Goal: Navigation & Orientation: Find specific page/section

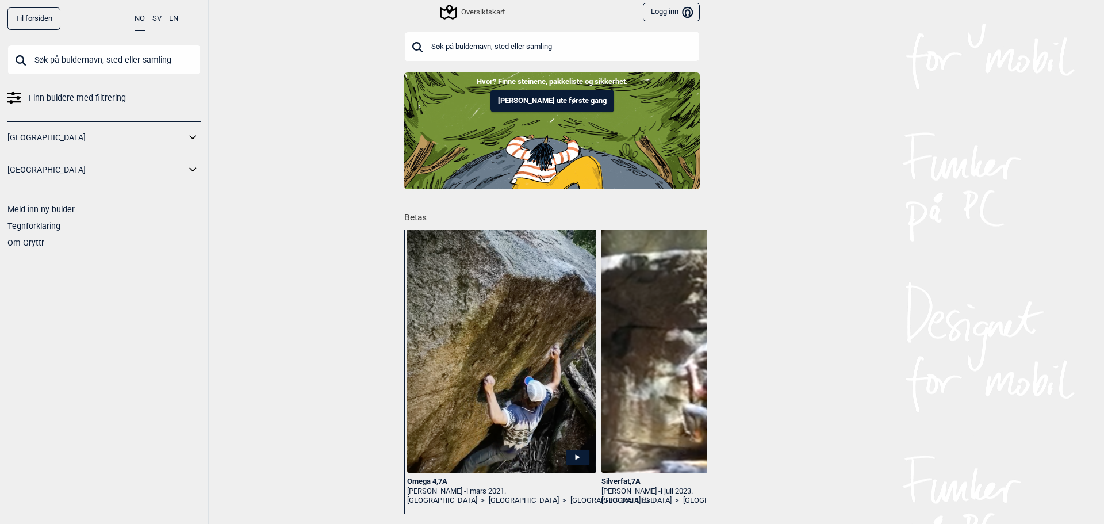
click at [115, 143] on link "[GEOGRAPHIC_DATA]" at bounding box center [96, 137] width 178 height 17
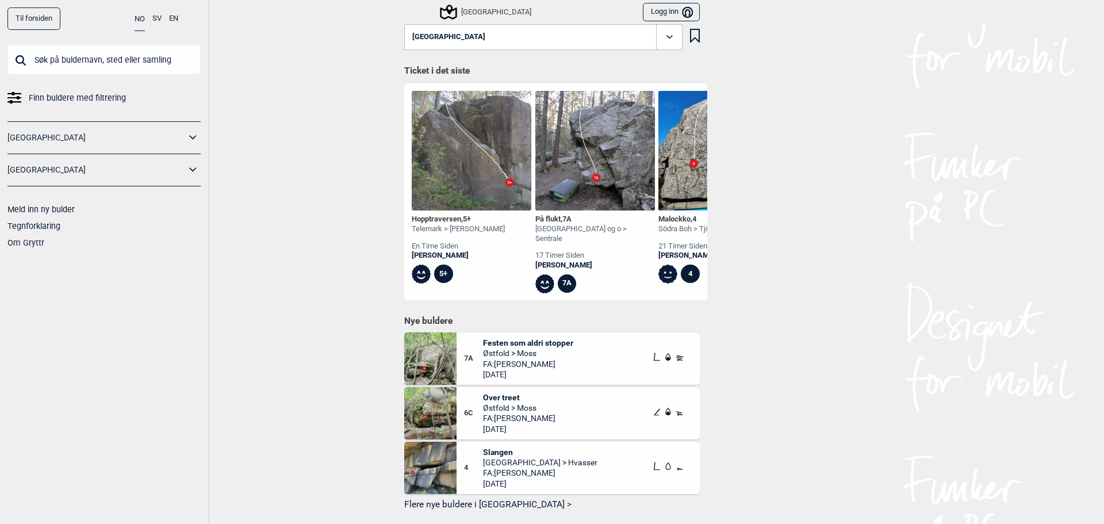
click at [194, 137] on icon at bounding box center [193, 137] width 15 height 17
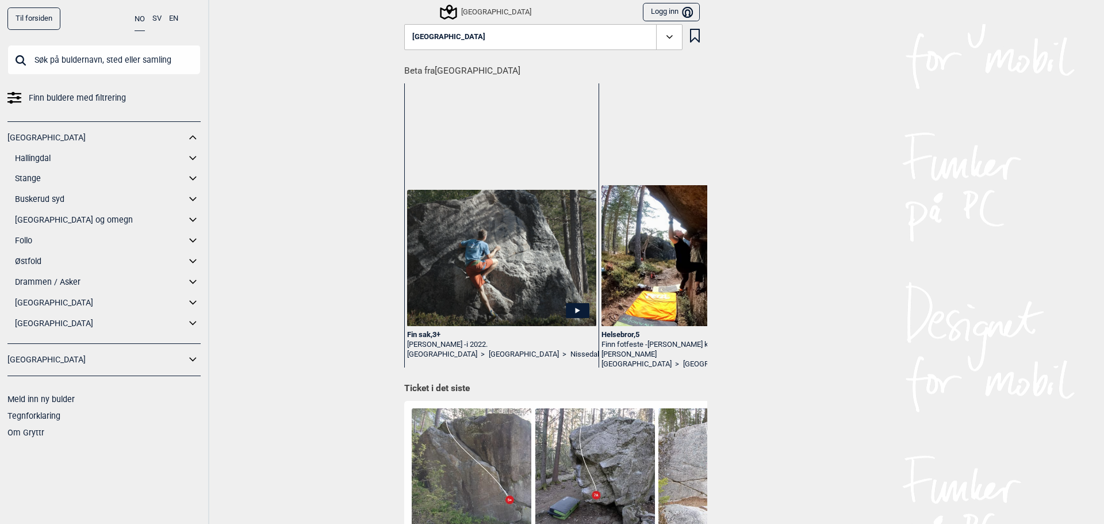
click at [182, 361] on link "[GEOGRAPHIC_DATA]" at bounding box center [96, 359] width 178 height 17
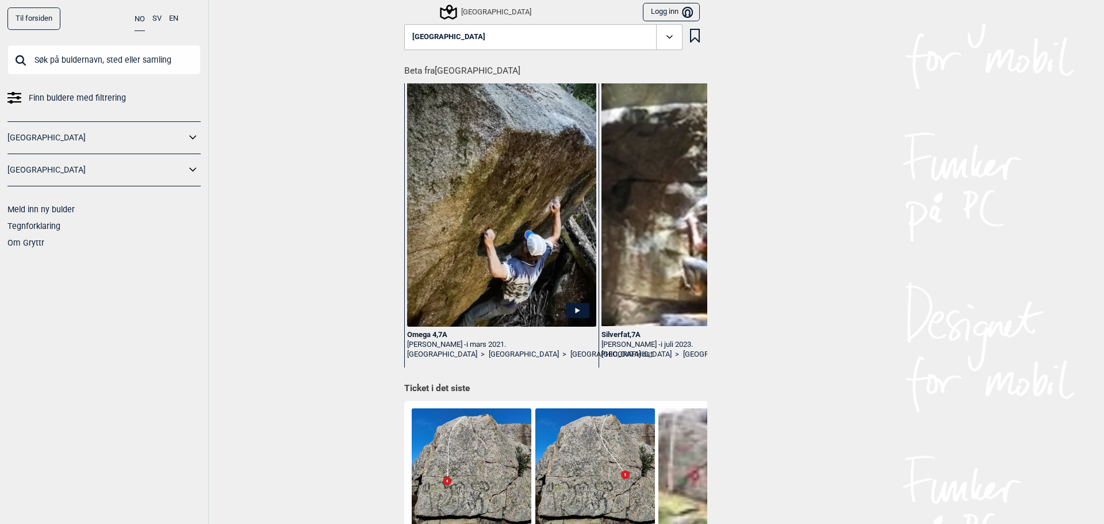
click at [192, 174] on icon at bounding box center [193, 170] width 15 height 17
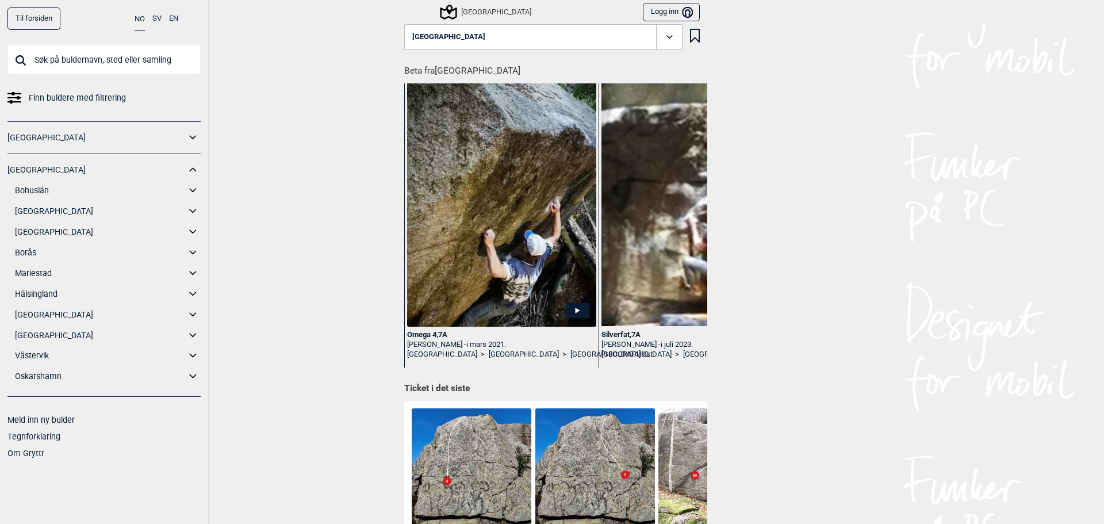
click at [189, 210] on icon at bounding box center [193, 211] width 15 height 17
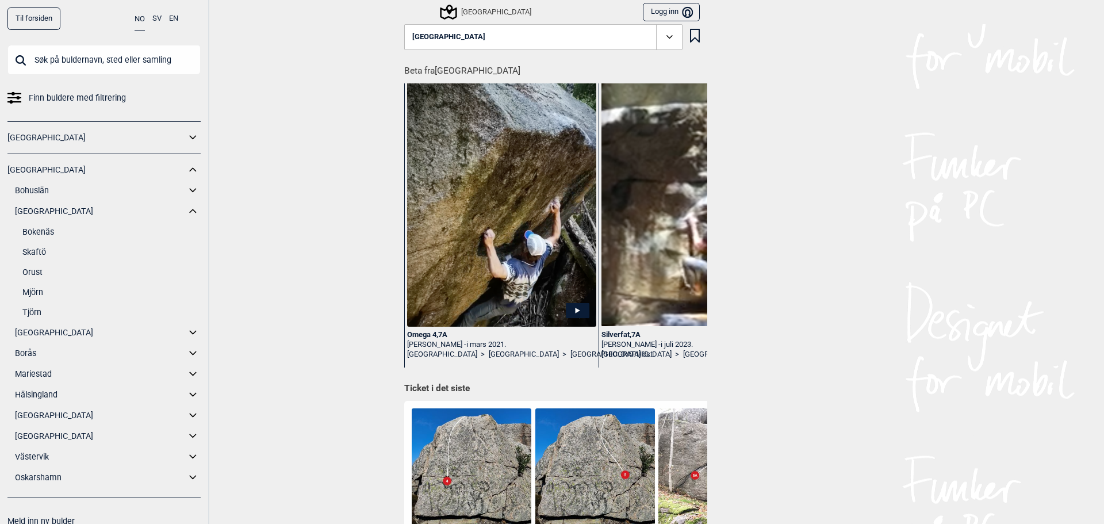
click at [186, 187] on icon at bounding box center [193, 190] width 15 height 17
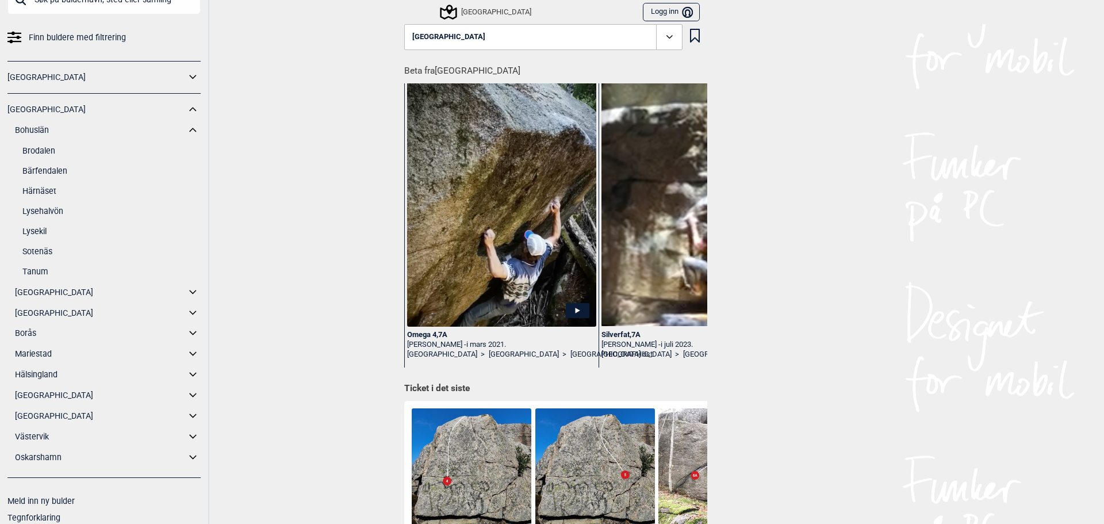
scroll to position [86, 0]
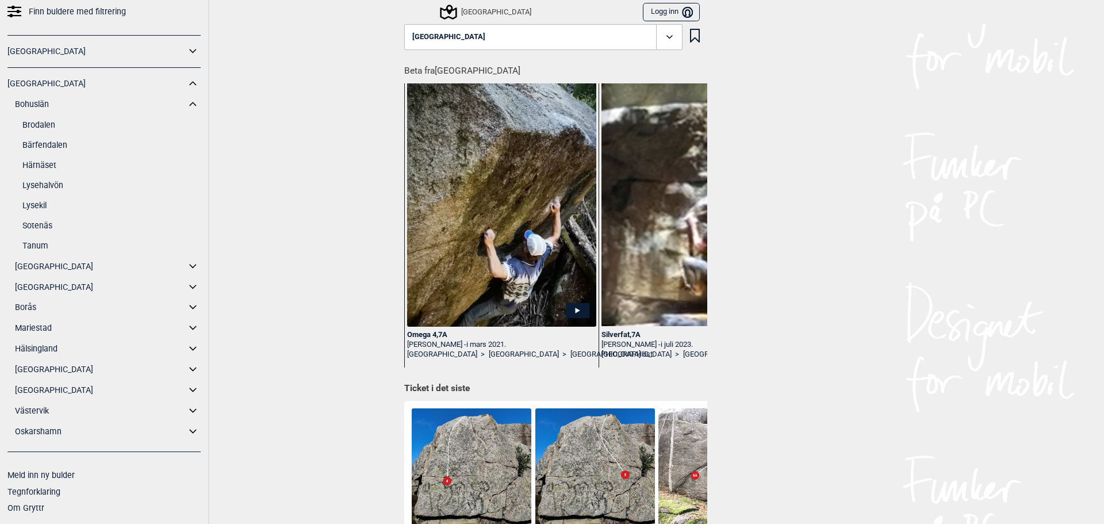
click at [186, 288] on icon at bounding box center [193, 287] width 15 height 17
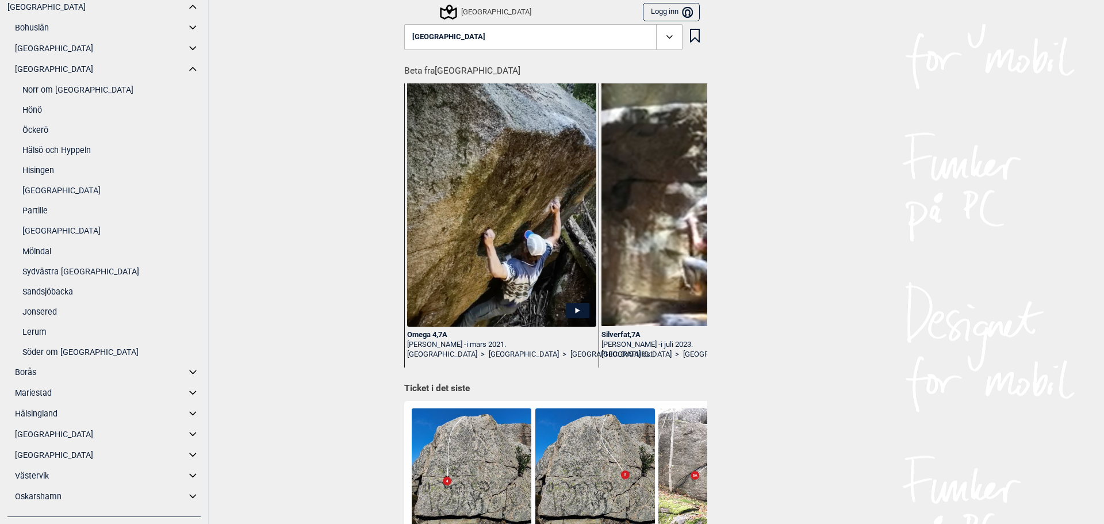
scroll to position [214, 0]
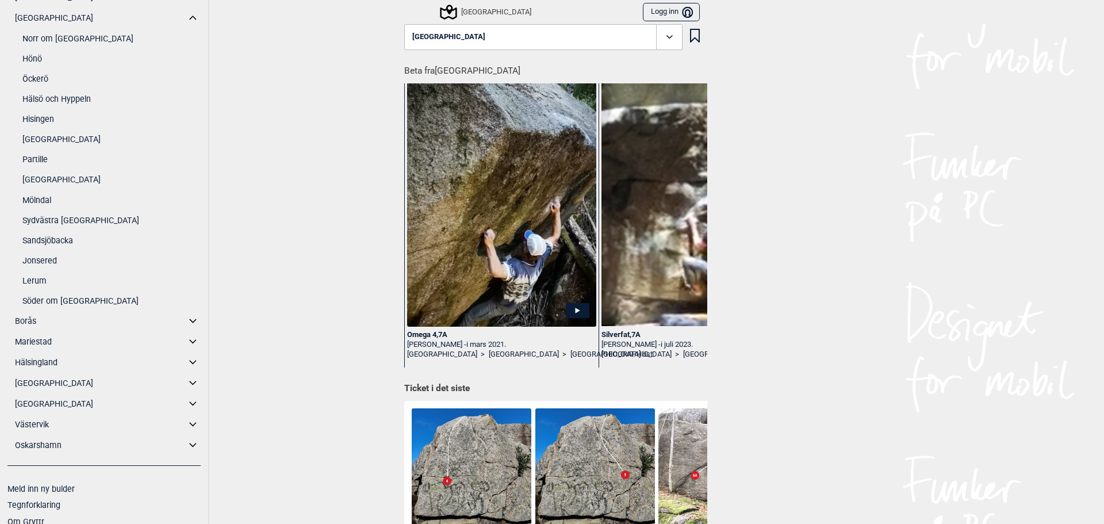
click at [186, 320] on icon at bounding box center [193, 321] width 15 height 17
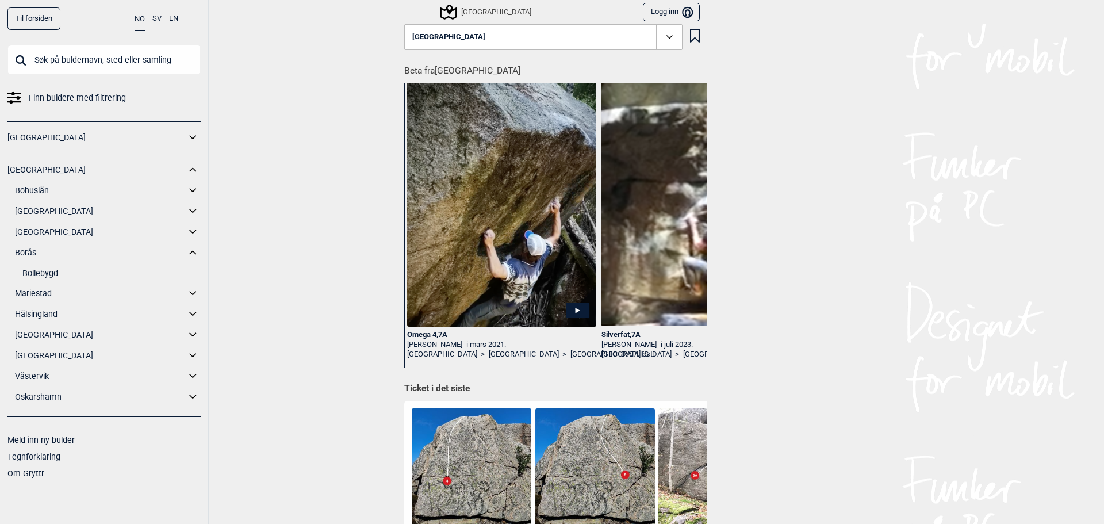
scroll to position [0, 0]
click at [193, 294] on icon at bounding box center [192, 293] width 7 height 4
click at [193, 311] on icon at bounding box center [193, 314] width 15 height 17
click at [193, 328] on icon at bounding box center [193, 335] width 15 height 17
click at [193, 350] on icon at bounding box center [193, 355] width 15 height 17
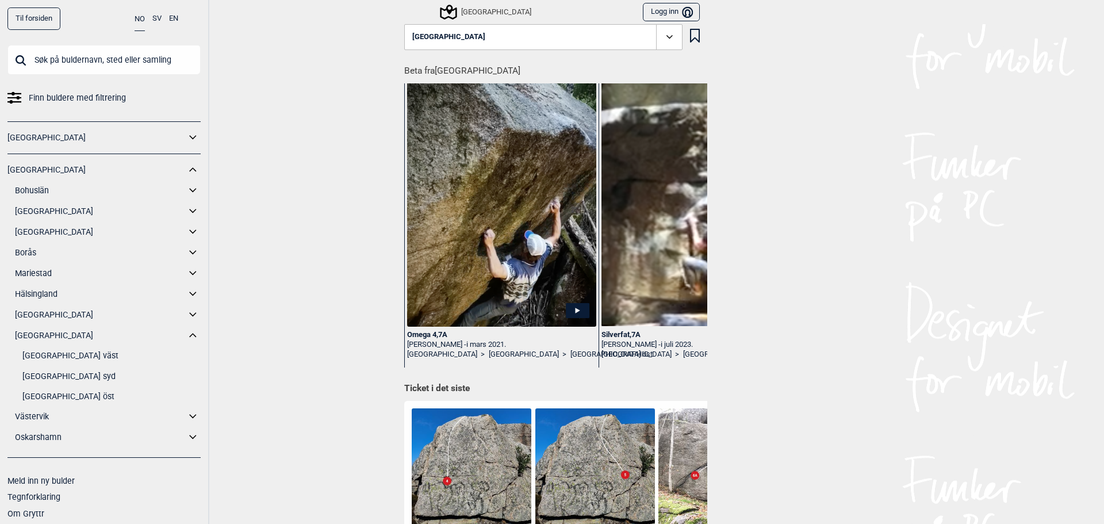
click at [186, 413] on icon at bounding box center [193, 416] width 15 height 17
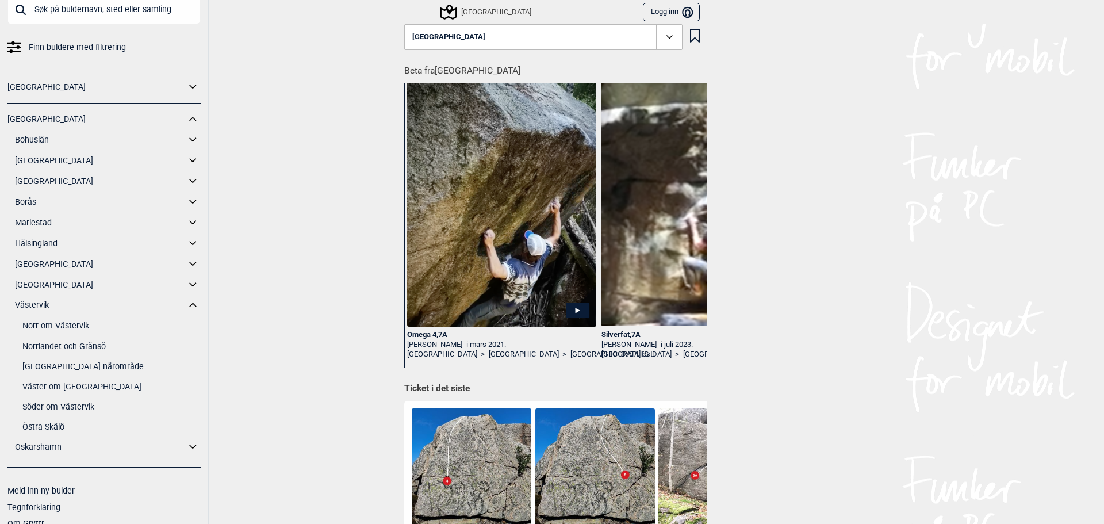
scroll to position [52, 0]
click at [186, 443] on icon at bounding box center [193, 446] width 15 height 17
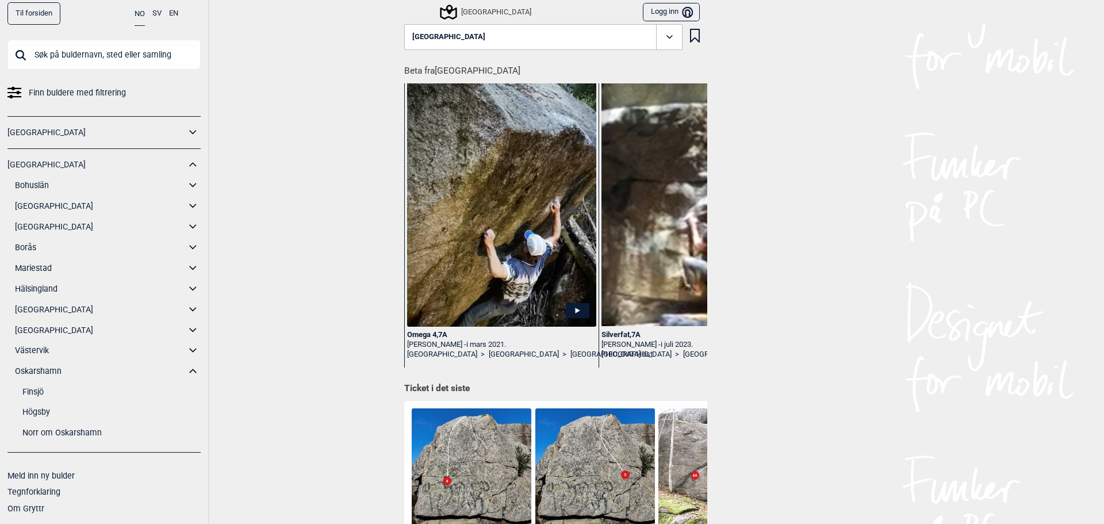
scroll to position [5, 0]
click at [449, 9] on icon at bounding box center [448, 12] width 22 height 22
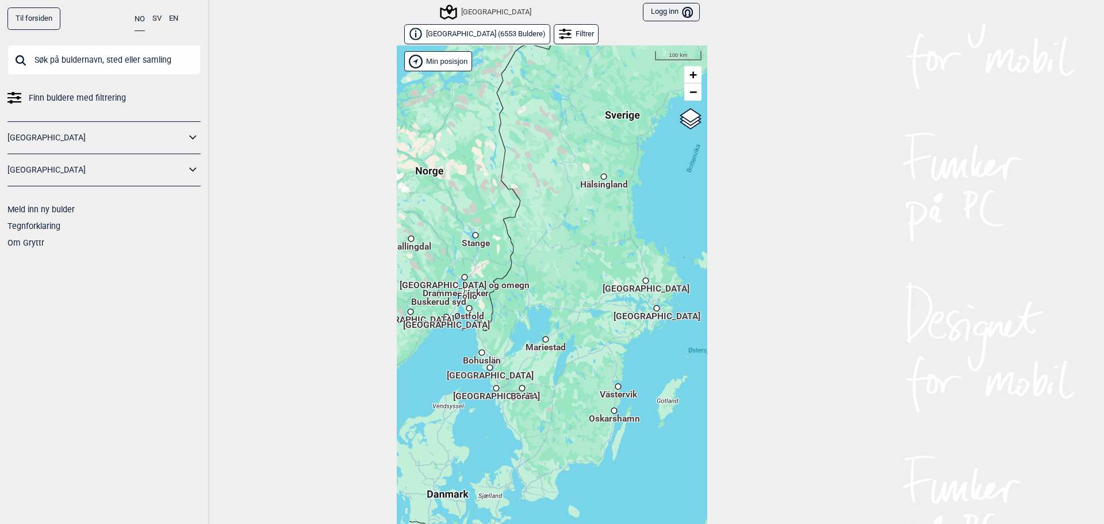
scroll to position [18, 0]
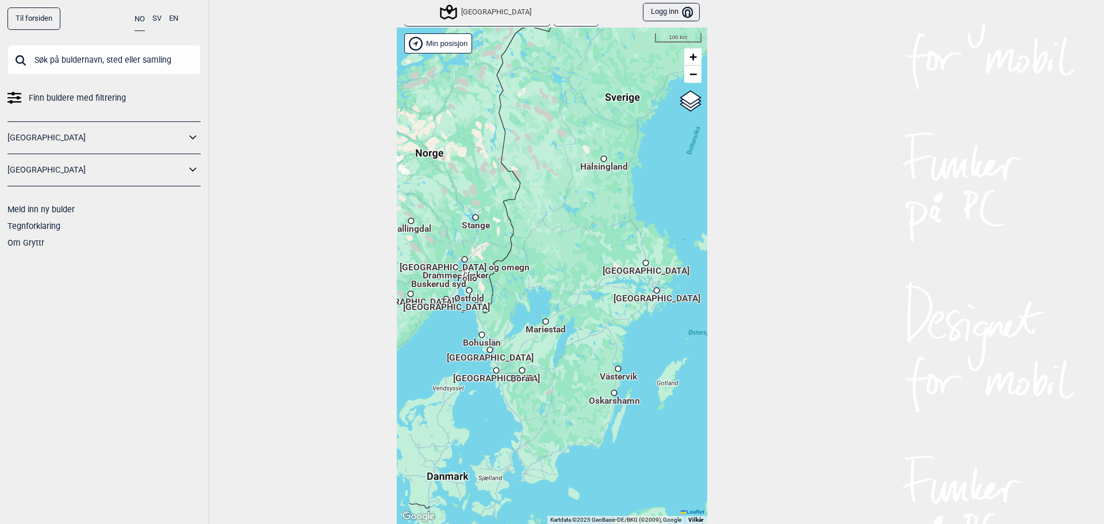
click at [337, 42] on div "Hallingdal Stange [GEOGRAPHIC_DATA] syd [GEOGRAPHIC_DATA] og omegn [GEOGRAPHIC_…" at bounding box center [337, 42] width 0 height 0
click at [486, 353] on span "[GEOGRAPHIC_DATA]" at bounding box center [490, 352] width 87 height 2
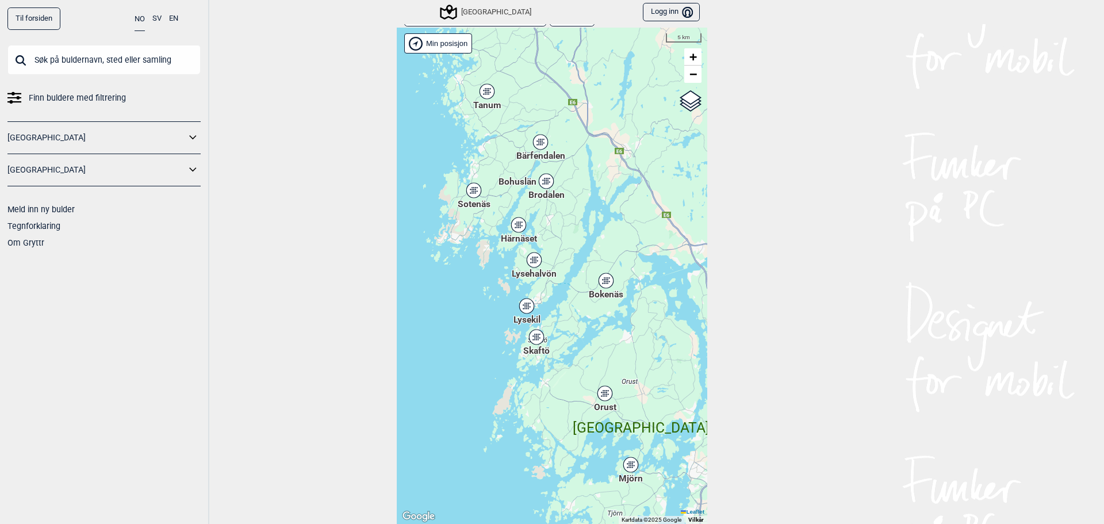
drag, startPoint x: 625, startPoint y: 196, endPoint x: 662, endPoint y: 330, distance: 139.1
click at [662, 330] on div "Hallingdal Gol Ål Stange Kolomoen [GEOGRAPHIC_DATA] [GEOGRAPHIC_DATA][PERSON_NA…" at bounding box center [552, 276] width 311 height 496
click at [690, 58] on span "+" at bounding box center [693, 56] width 7 height 14
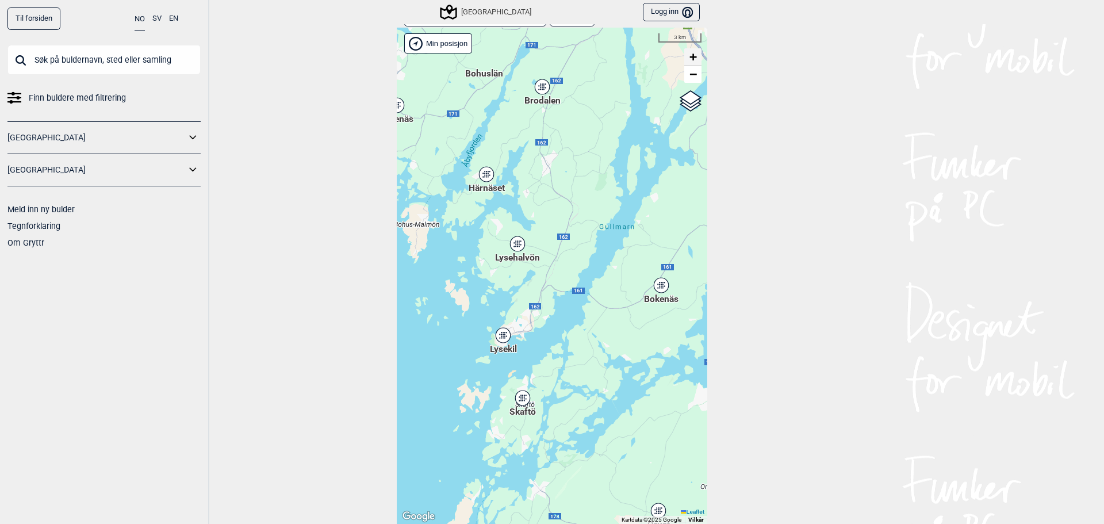
click at [690, 58] on span "+" at bounding box center [693, 56] width 7 height 14
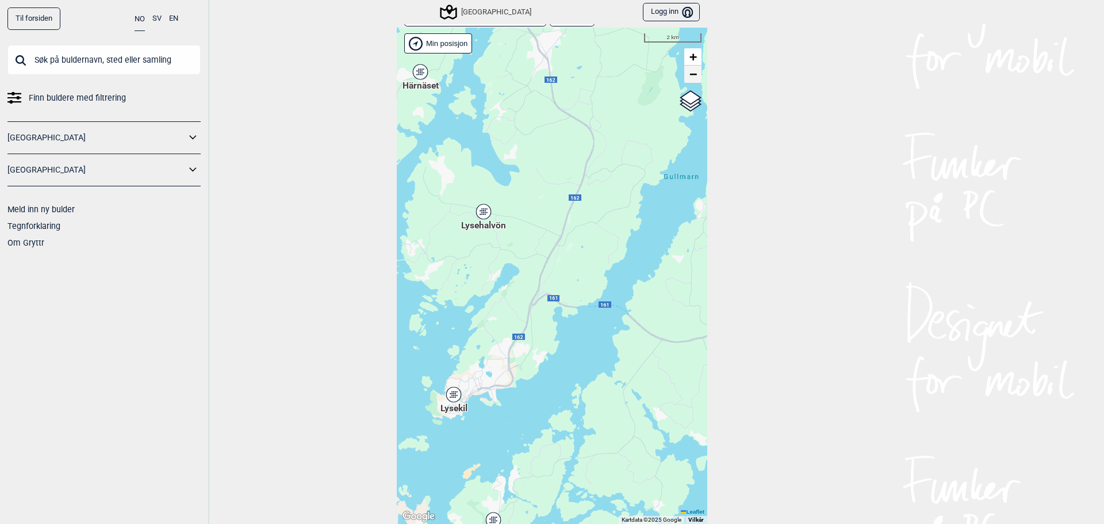
click at [691, 73] on span "−" at bounding box center [693, 74] width 7 height 14
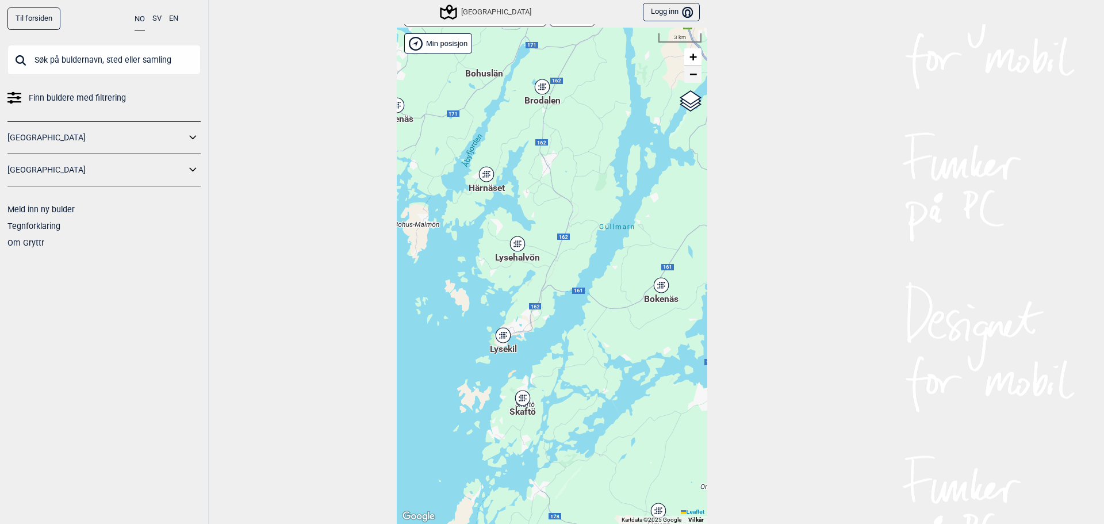
click at [691, 73] on span "−" at bounding box center [693, 74] width 7 height 14
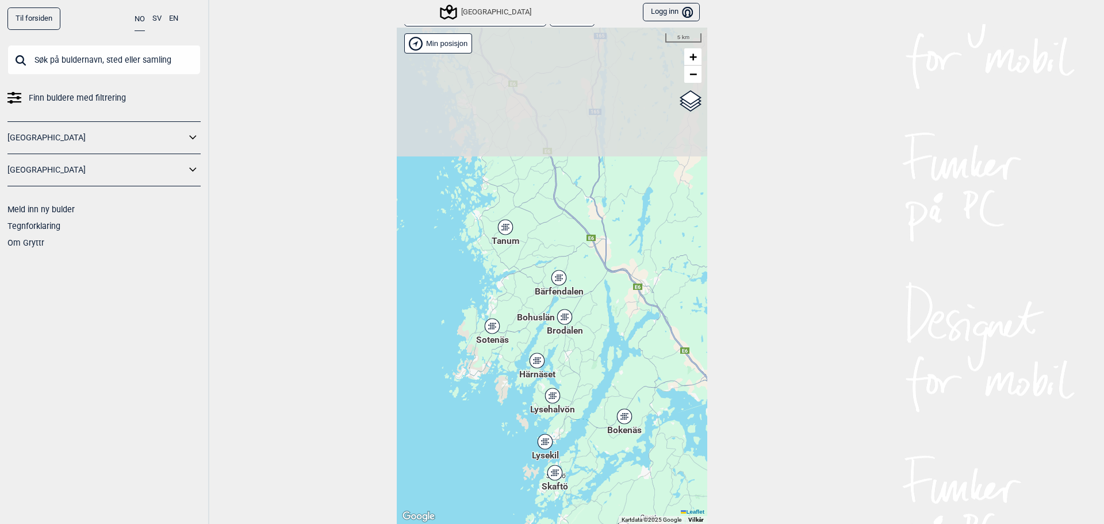
drag, startPoint x: 592, startPoint y: 207, endPoint x: 637, endPoint y: 384, distance: 182.9
click at [637, 384] on div "Hallingdal Gol Ål Stange Kolomoen [GEOGRAPHIC_DATA] [GEOGRAPHIC_DATA][PERSON_NA…" at bounding box center [552, 276] width 311 height 496
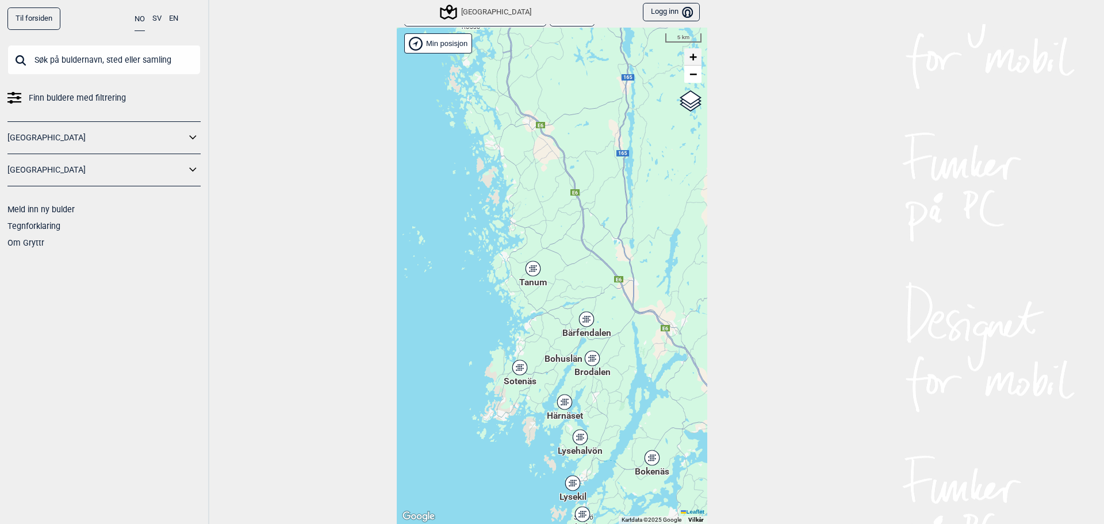
click at [691, 57] on span "+" at bounding box center [693, 56] width 7 height 14
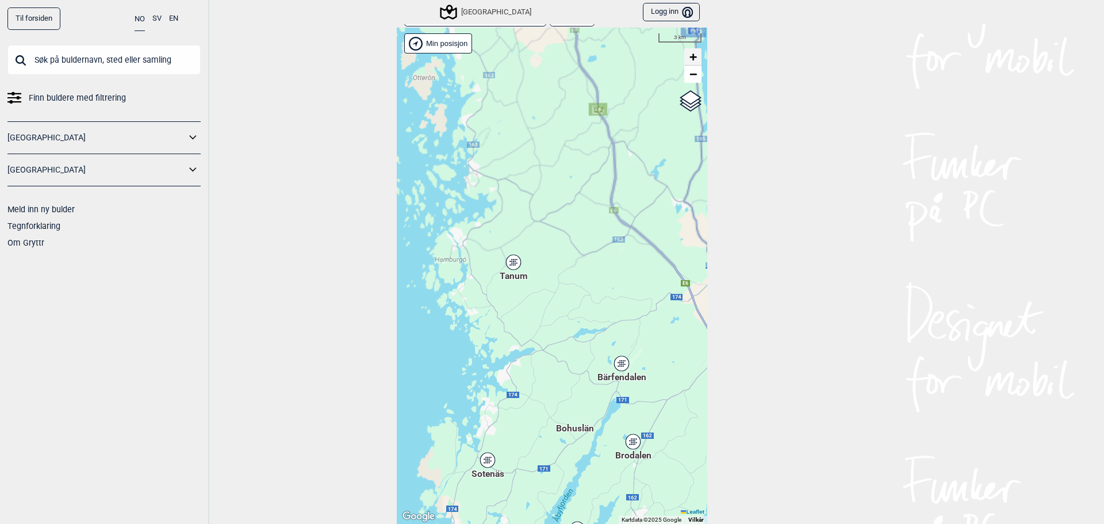
click at [691, 57] on span "+" at bounding box center [693, 56] width 7 height 14
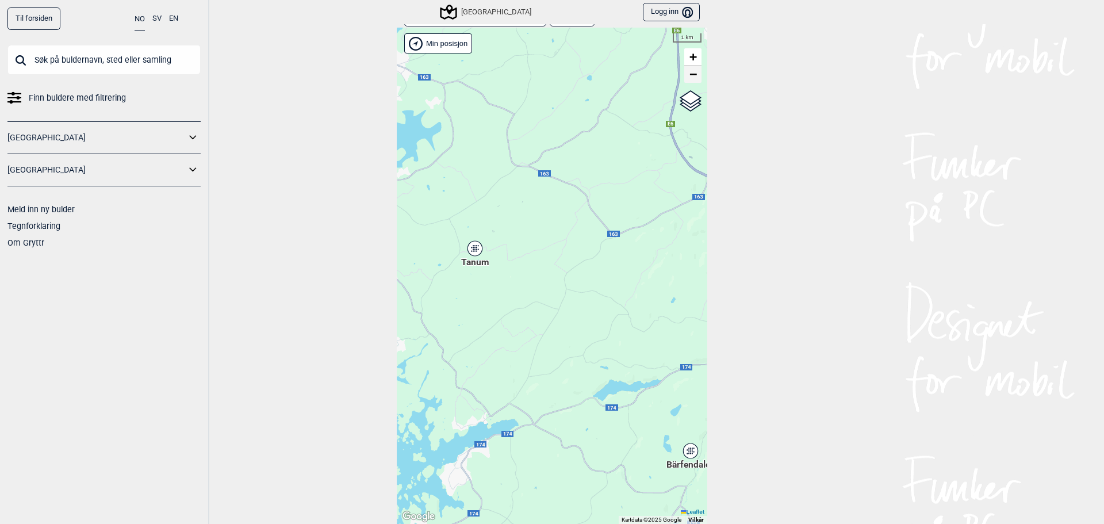
click at [688, 81] on link "−" at bounding box center [692, 74] width 17 height 17
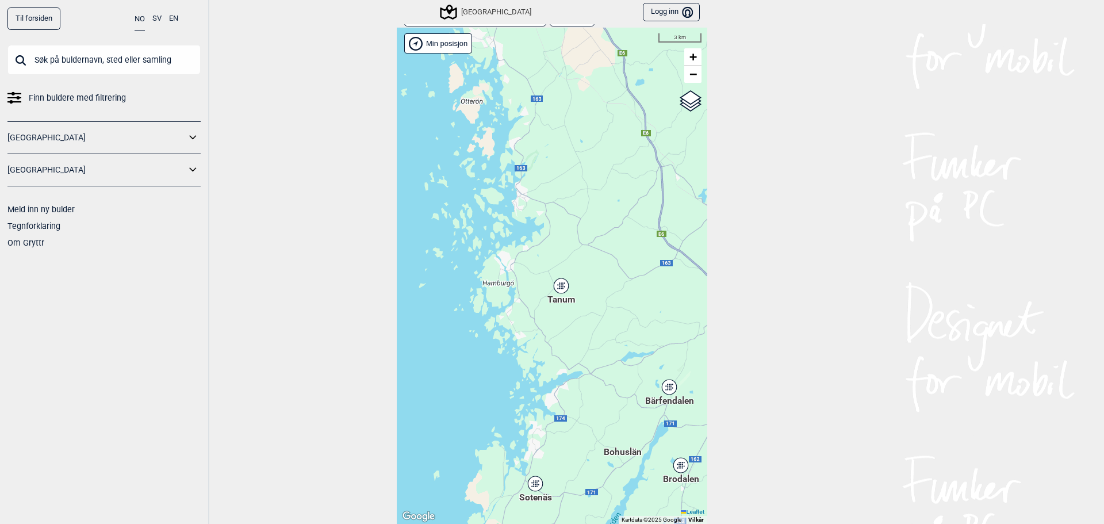
drag, startPoint x: 575, startPoint y: 305, endPoint x: 623, endPoint y: 329, distance: 54.0
click at [623, 329] on div "Hallingdal Gol Ål Stange Kolomoen [GEOGRAPHIC_DATA] [GEOGRAPHIC_DATA][PERSON_NA…" at bounding box center [552, 276] width 311 height 496
click at [564, 293] on icon at bounding box center [562, 286] width 16 height 16
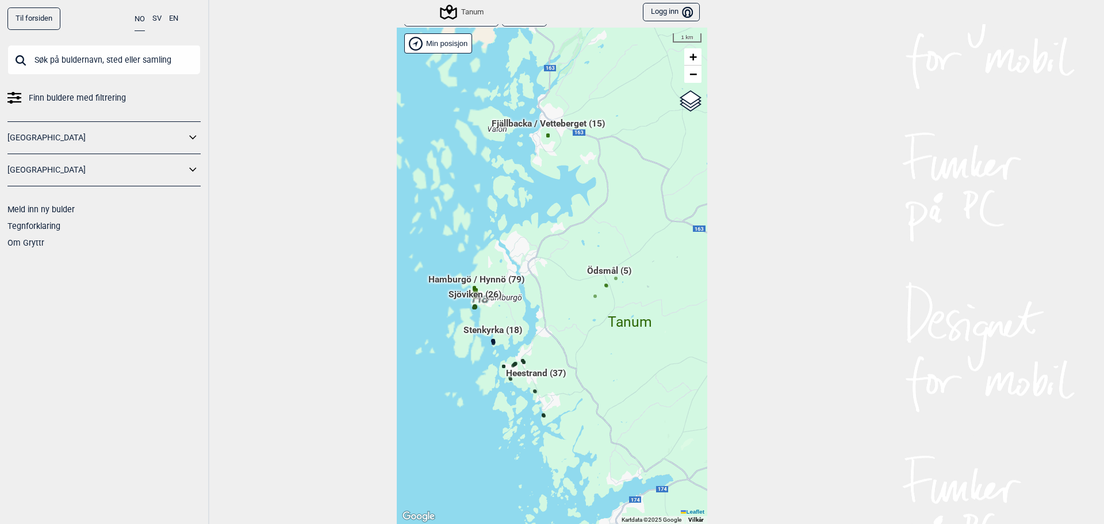
click at [564, 307] on div "Hallingdal Gol Ål Stange Kolomoen [GEOGRAPHIC_DATA] [GEOGRAPHIC_DATA][PERSON_NA…" at bounding box center [552, 276] width 311 height 496
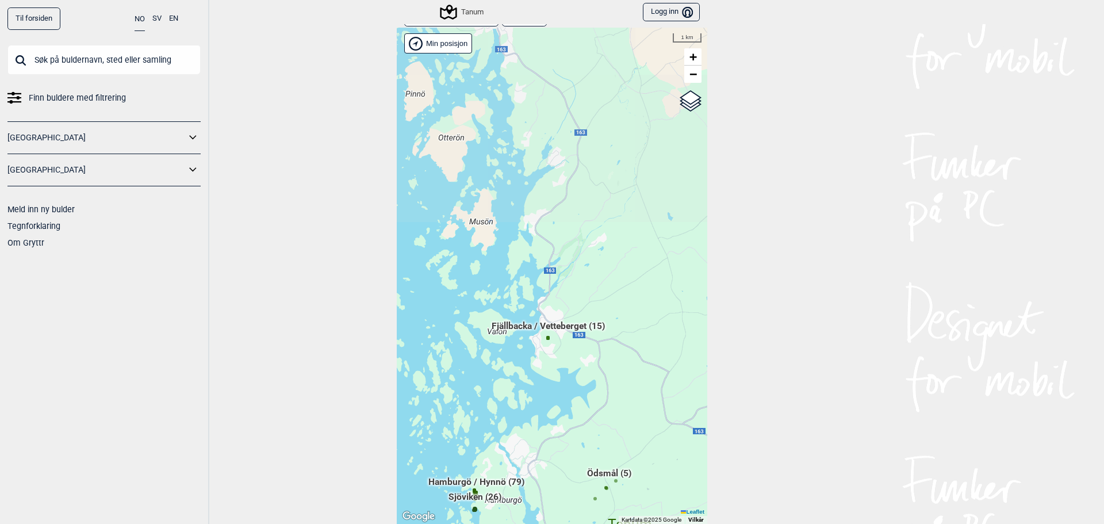
drag, startPoint x: 623, startPoint y: 182, endPoint x: 623, endPoint y: 385, distance: 202.4
click at [623, 385] on div "Hallingdal Gol Ål Stange Kolomoen [GEOGRAPHIC_DATA] [GEOGRAPHIC_DATA][PERSON_NA…" at bounding box center [552, 276] width 311 height 496
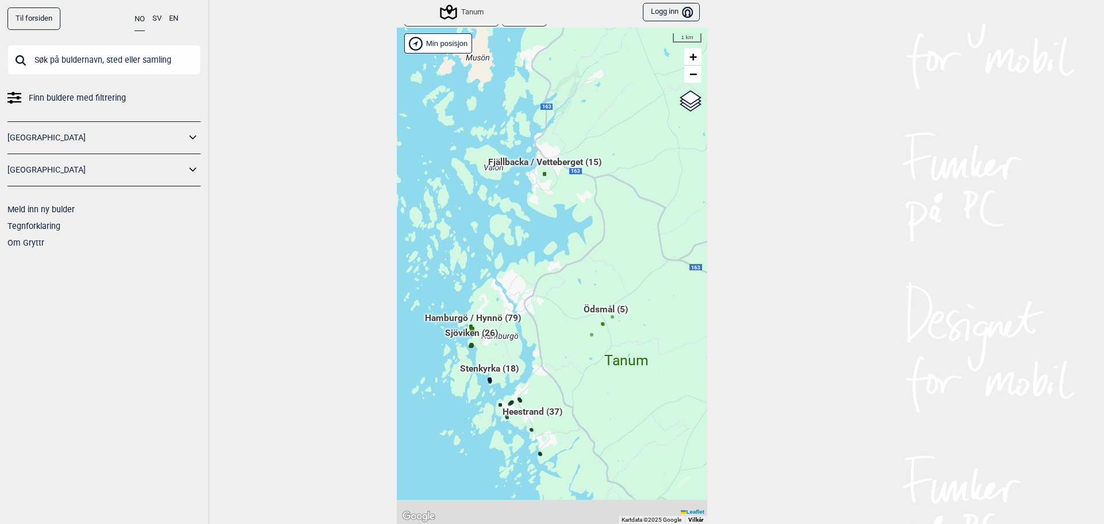
drag, startPoint x: 599, startPoint y: 232, endPoint x: 585, endPoint y: 41, distance: 190.9
click at [588, 51] on div "Hallingdal Gol Ål Stange Kolomoen [GEOGRAPHIC_DATA] [GEOGRAPHIC_DATA][PERSON_NA…" at bounding box center [552, 276] width 311 height 496
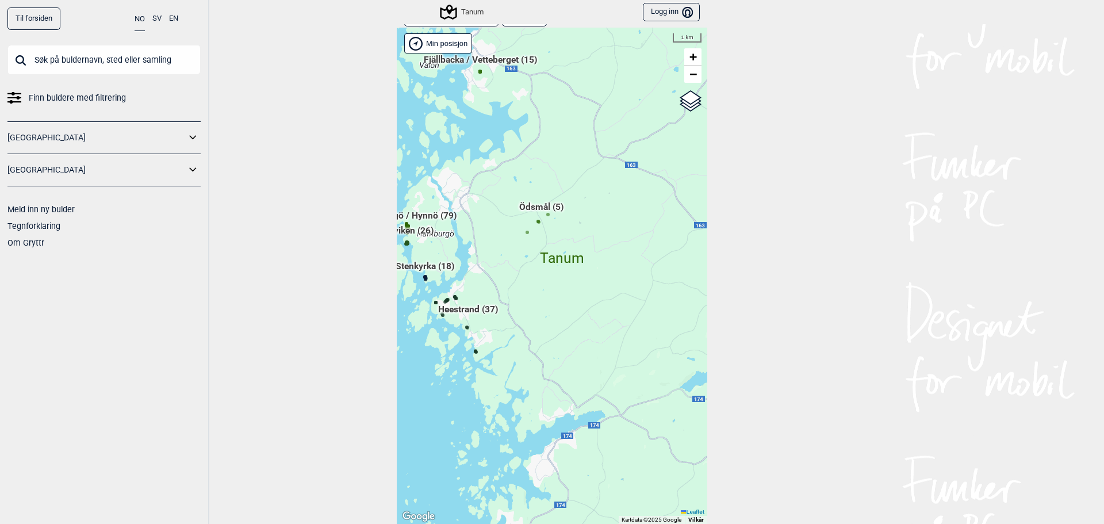
drag, startPoint x: 612, startPoint y: 371, endPoint x: 503, endPoint y: 216, distance: 189.9
click at [503, 216] on div "Hallingdal Gol Ål Stange Kolomoen [GEOGRAPHIC_DATA] [GEOGRAPHIC_DATA][PERSON_NA…" at bounding box center [552, 276] width 311 height 496
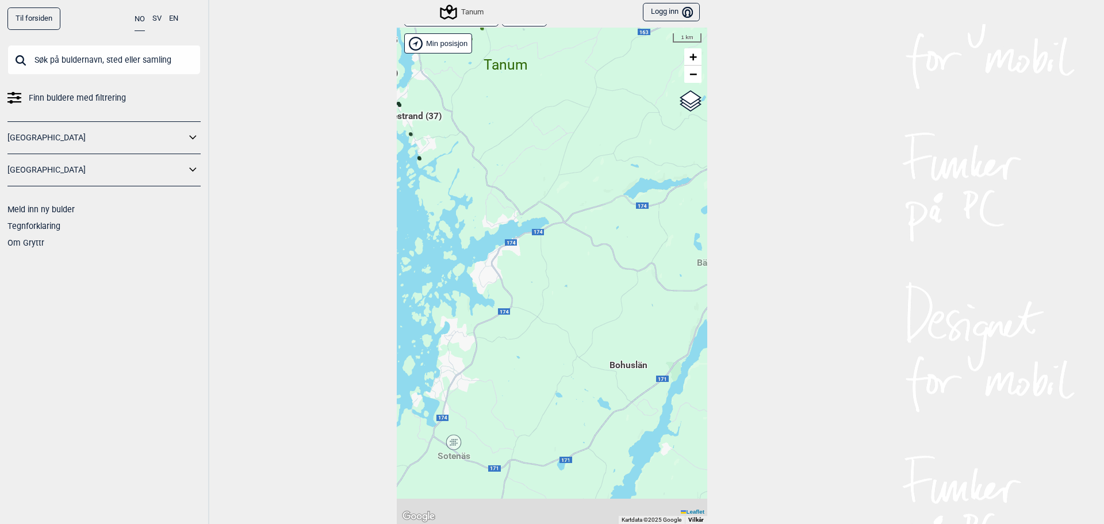
drag, startPoint x: 552, startPoint y: 338, endPoint x: 539, endPoint y: 217, distance: 121.9
click at [539, 217] on div "Hallingdal Gol Ål Stange Kolomoen [GEOGRAPHIC_DATA] [GEOGRAPHIC_DATA][PERSON_NA…" at bounding box center [552, 276] width 311 height 496
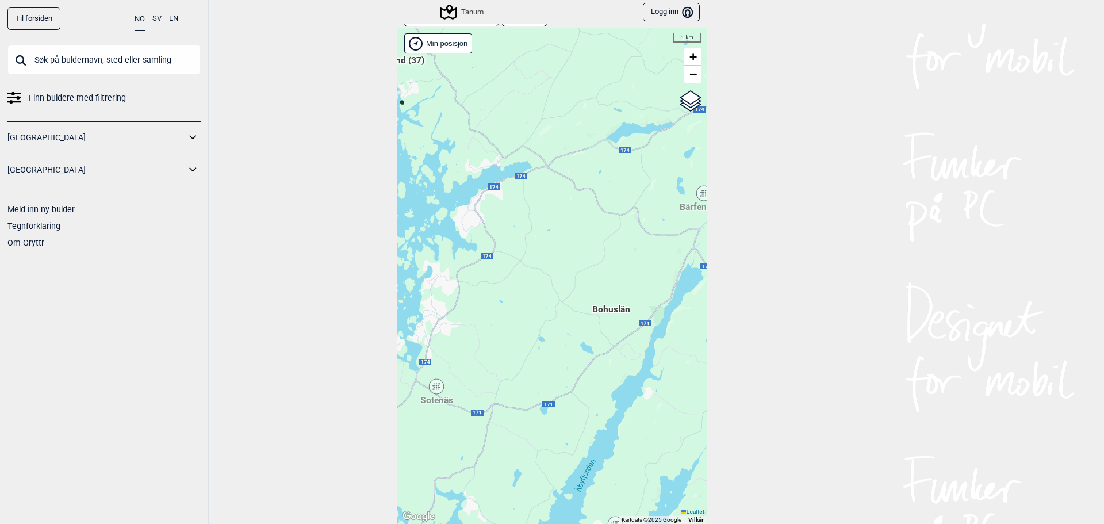
click at [607, 303] on span "Bohuslän" at bounding box center [611, 303] width 38 height 0
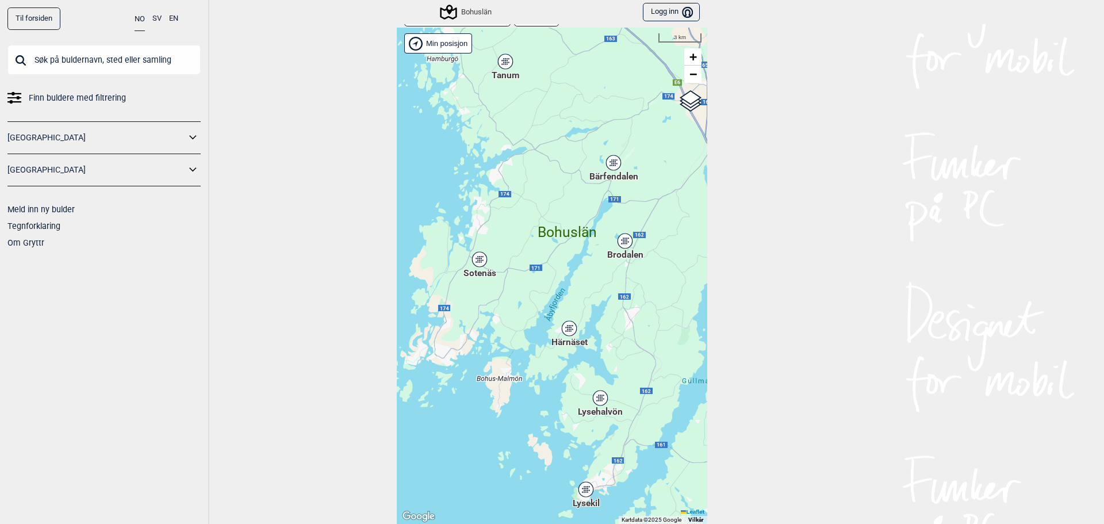
click at [610, 167] on icon at bounding box center [613, 162] width 14 height 15
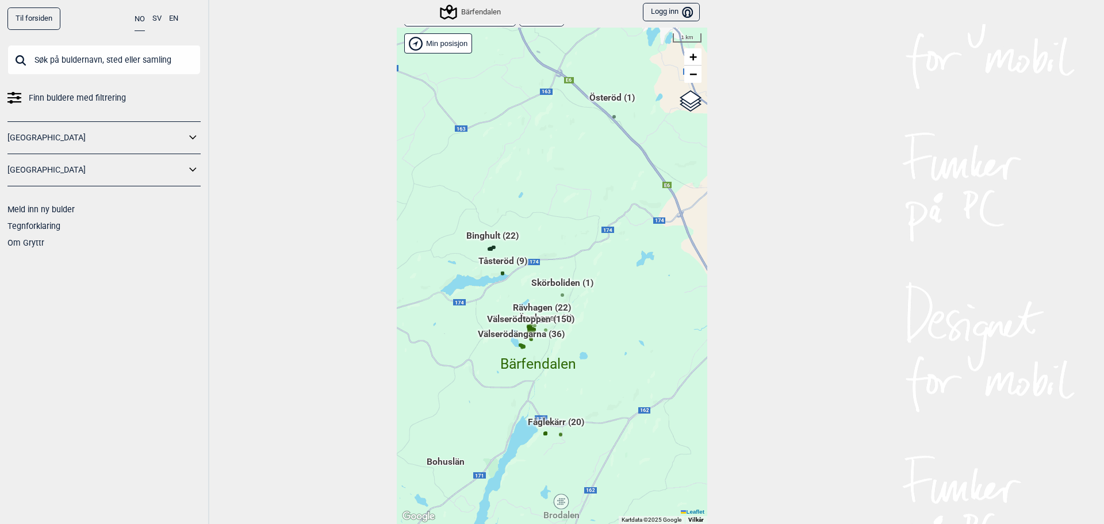
click at [558, 504] on div "Brodalen" at bounding box center [561, 501] width 7 height 7
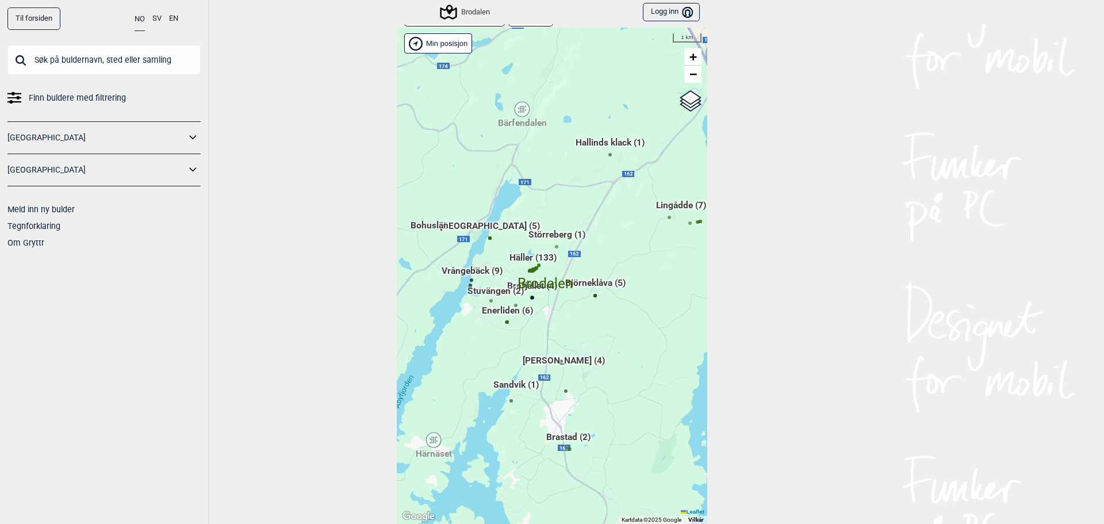
drag, startPoint x: 592, startPoint y: 351, endPoint x: 625, endPoint y: 377, distance: 42.2
click at [625, 377] on div "Hallingdal Gol Ål Stange Kolomoen [GEOGRAPHIC_DATA] [GEOGRAPHIC_DATA][PERSON_NA…" at bounding box center [552, 276] width 311 height 496
click at [431, 445] on icon at bounding box center [433, 439] width 14 height 15
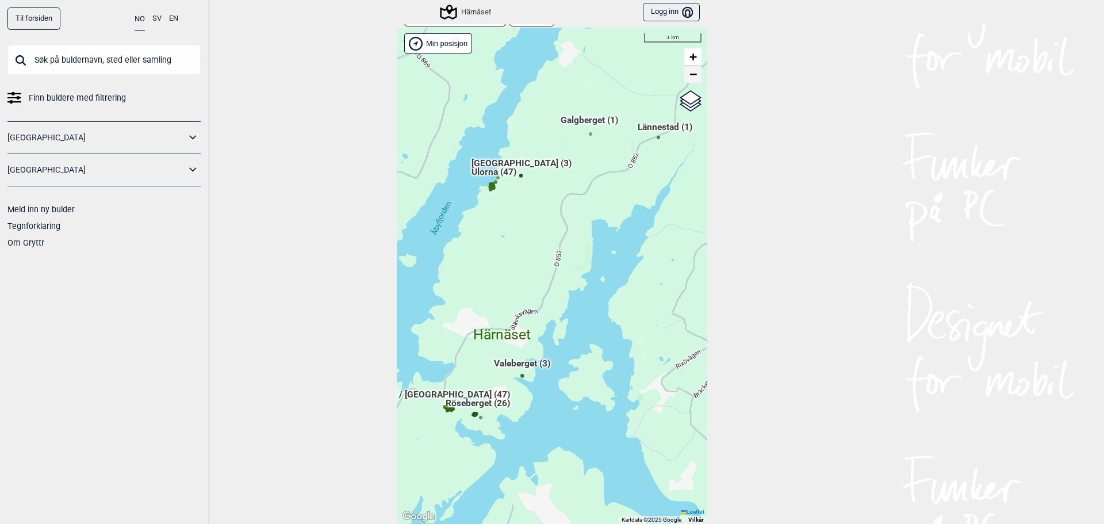
click at [692, 79] on span "−" at bounding box center [693, 74] width 7 height 14
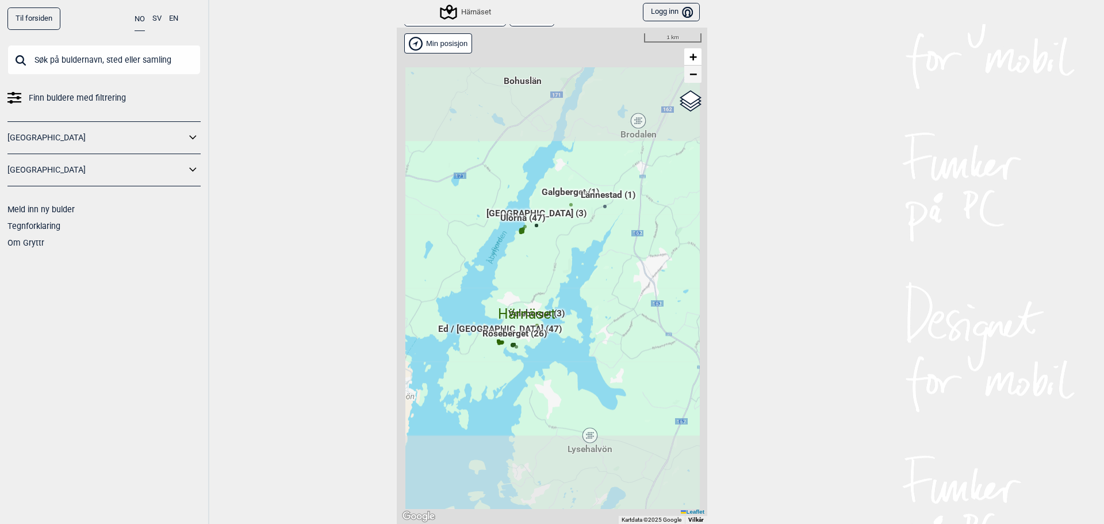
click at [692, 79] on span "−" at bounding box center [693, 74] width 7 height 14
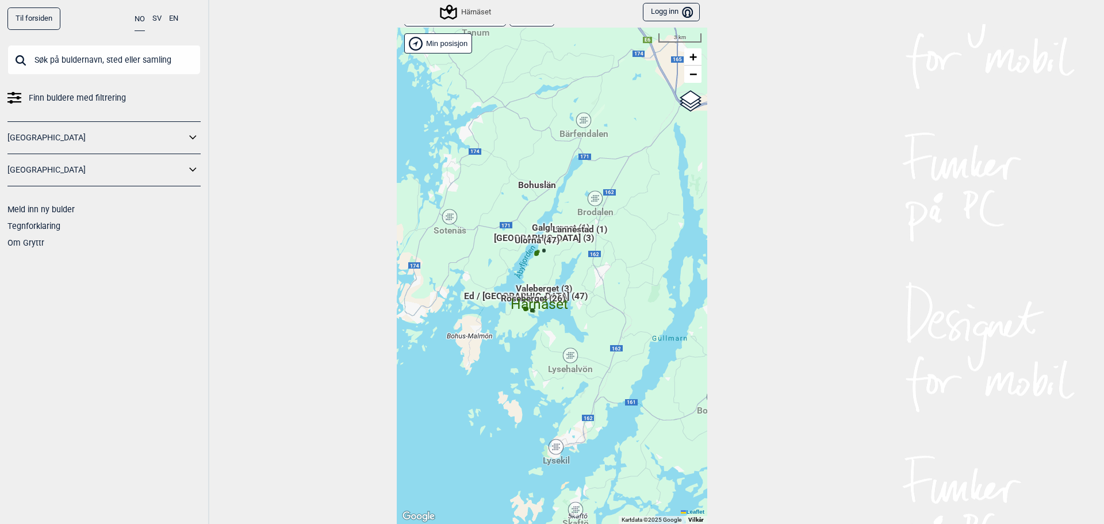
click at [446, 218] on div "Sotenäs" at bounding box center [449, 216] width 7 height 7
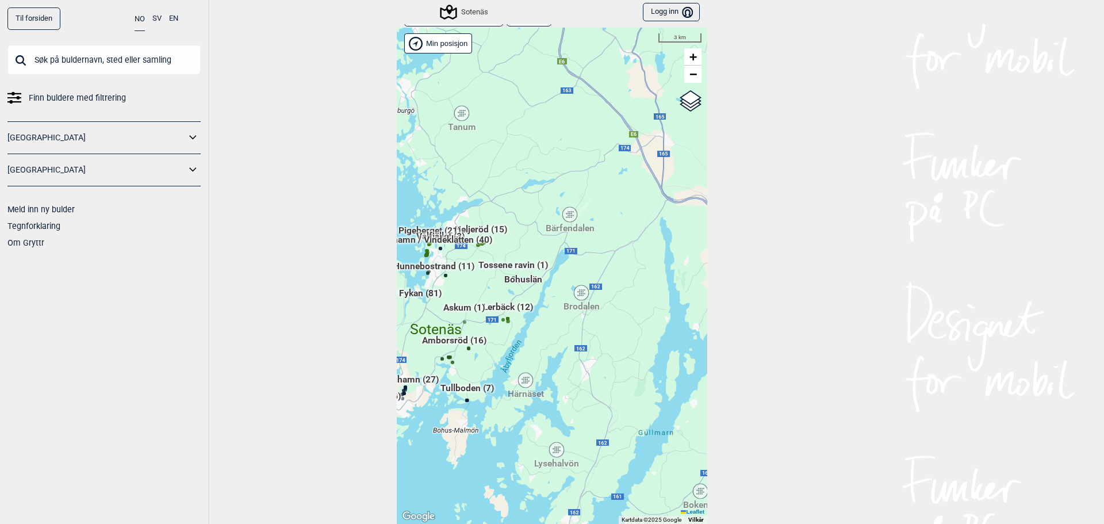
drag, startPoint x: 638, startPoint y: 280, endPoint x: 514, endPoint y: 351, distance: 143.2
click at [514, 351] on div "Hallingdal Gol Ål Stange Kolomoen [GEOGRAPHIC_DATA] [GEOGRAPHIC_DATA][PERSON_NA…" at bounding box center [552, 276] width 311 height 496
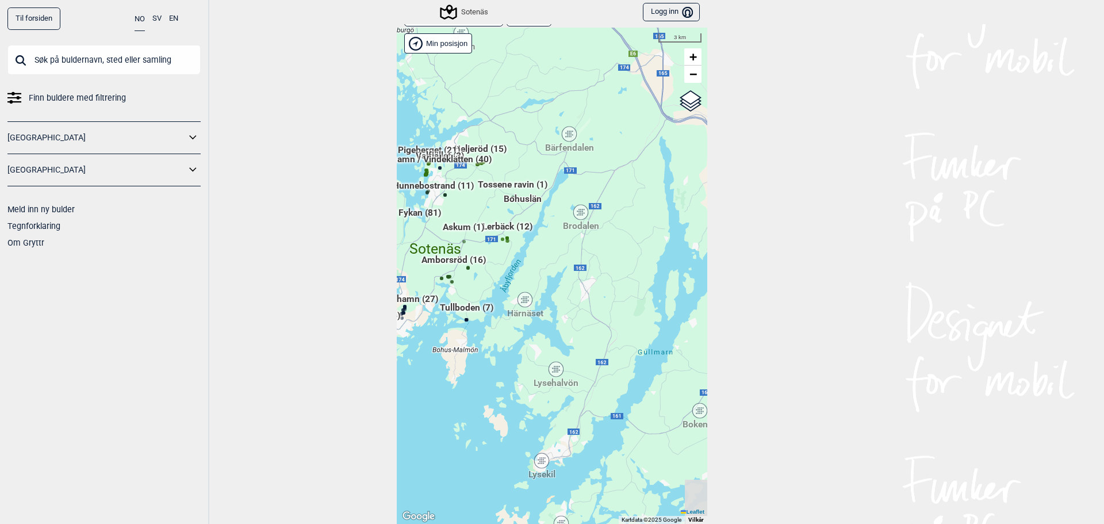
drag, startPoint x: 603, startPoint y: 402, endPoint x: 598, endPoint y: 297, distance: 105.4
click at [603, 297] on div "Hallingdal Gol Ål Stange Kolomoen [GEOGRAPHIC_DATA] [GEOGRAPHIC_DATA][PERSON_NA…" at bounding box center [552, 276] width 311 height 496
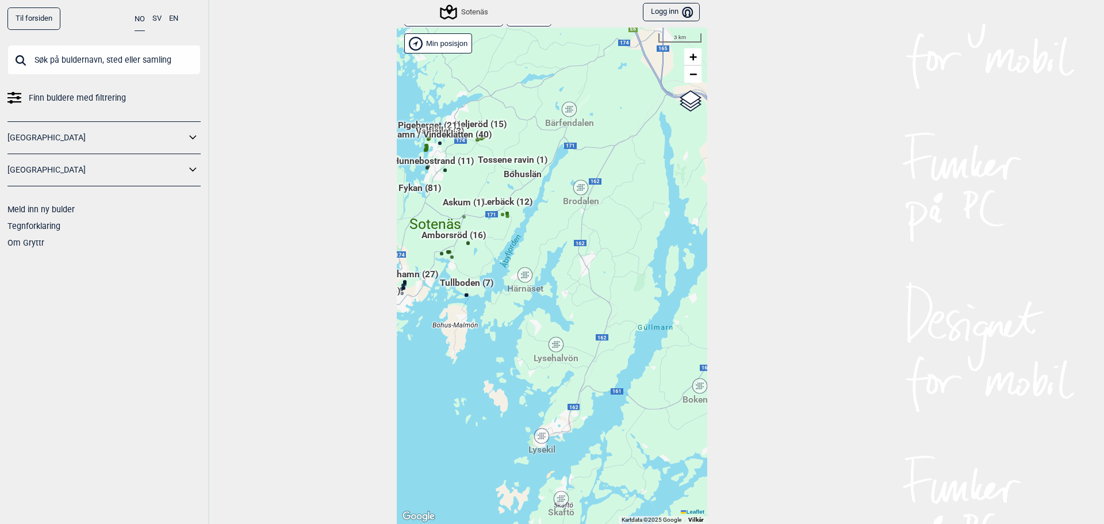
click at [553, 347] on div "Lysehalvön" at bounding box center [556, 344] width 7 height 7
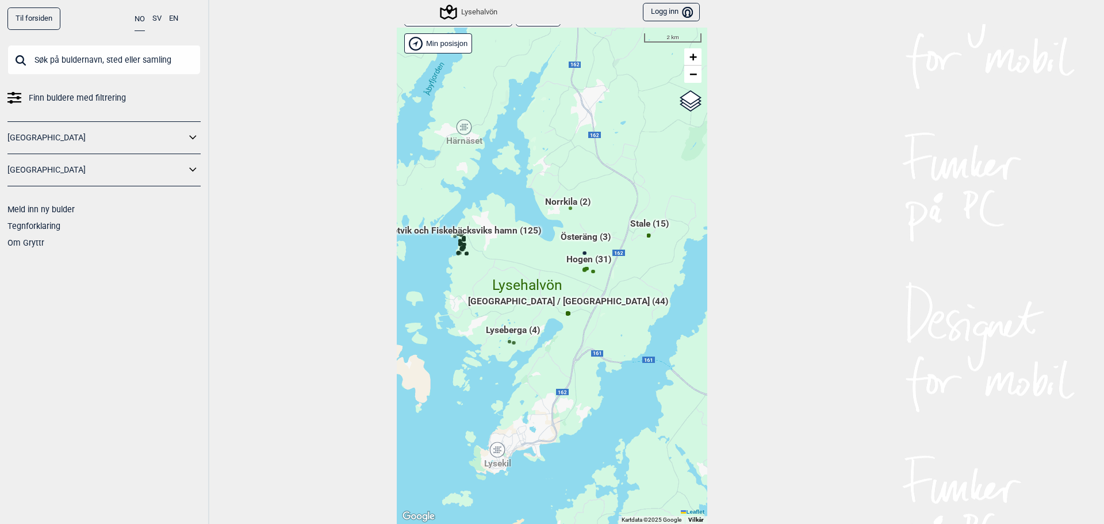
click at [494, 454] on icon at bounding box center [497, 449] width 14 height 15
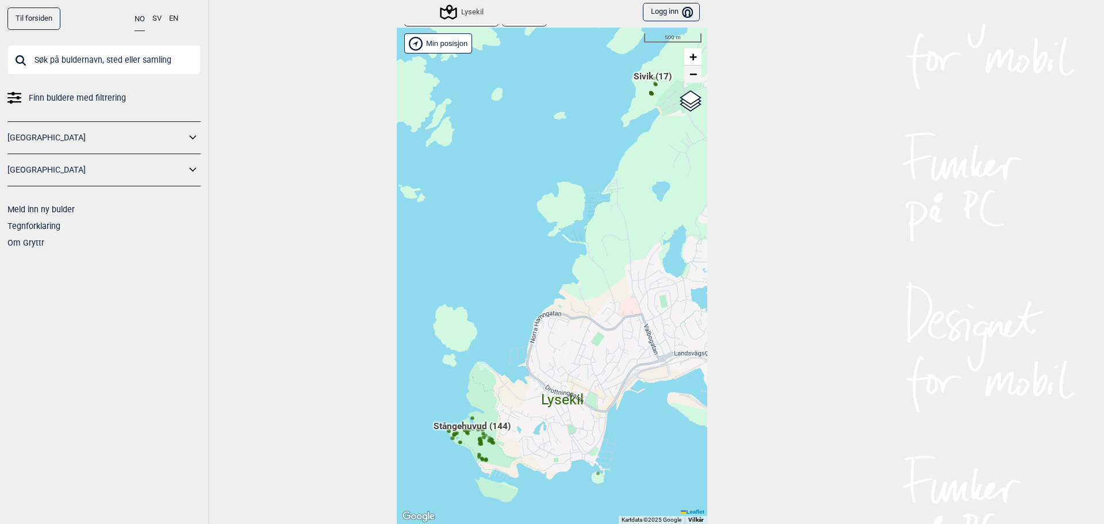
click at [690, 74] on span "−" at bounding box center [693, 74] width 7 height 14
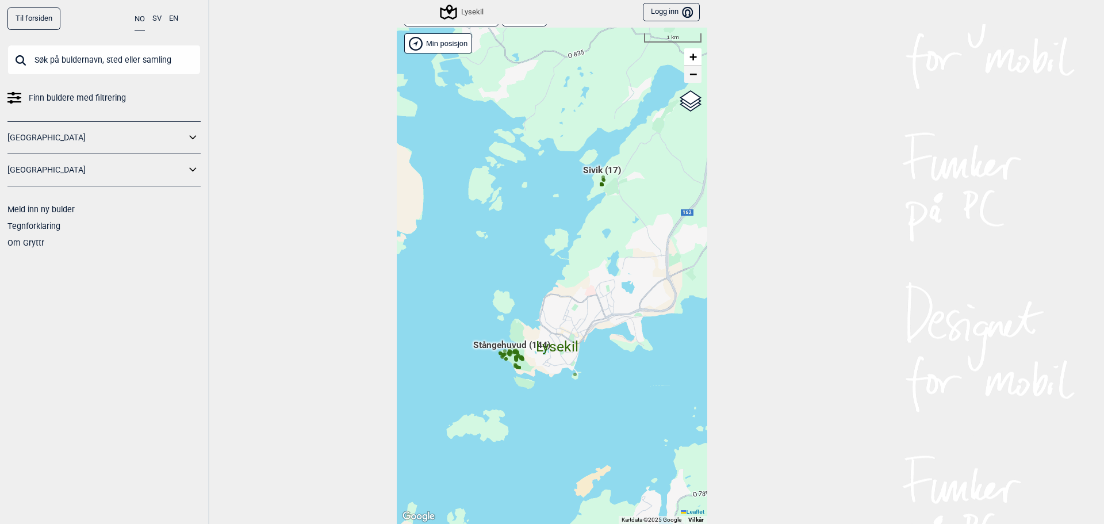
click at [690, 74] on span "−" at bounding box center [693, 74] width 7 height 14
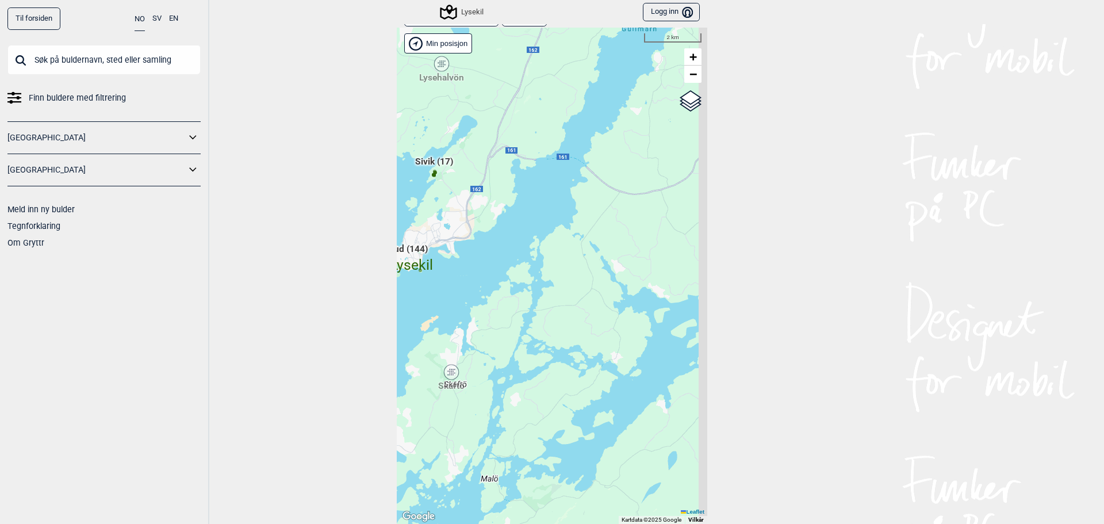
drag, startPoint x: 652, startPoint y: 371, endPoint x: 507, endPoint y: 315, distance: 156.0
click at [507, 315] on div "Hallingdal Gol Ål Stange Kolomoen [GEOGRAPHIC_DATA] [GEOGRAPHIC_DATA][PERSON_NA…" at bounding box center [552, 276] width 311 height 496
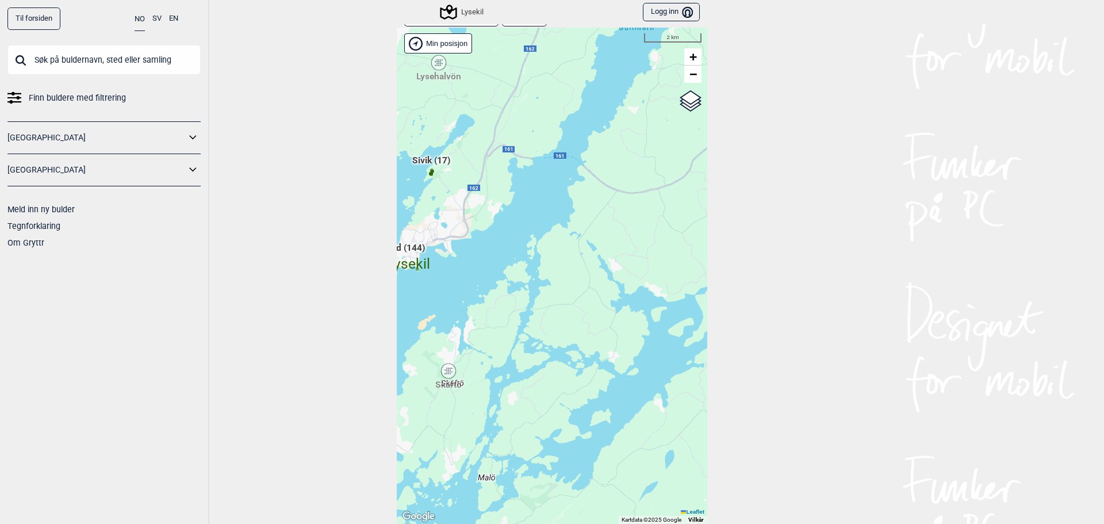
click at [447, 374] on div "Skaftö" at bounding box center [448, 370] width 7 height 7
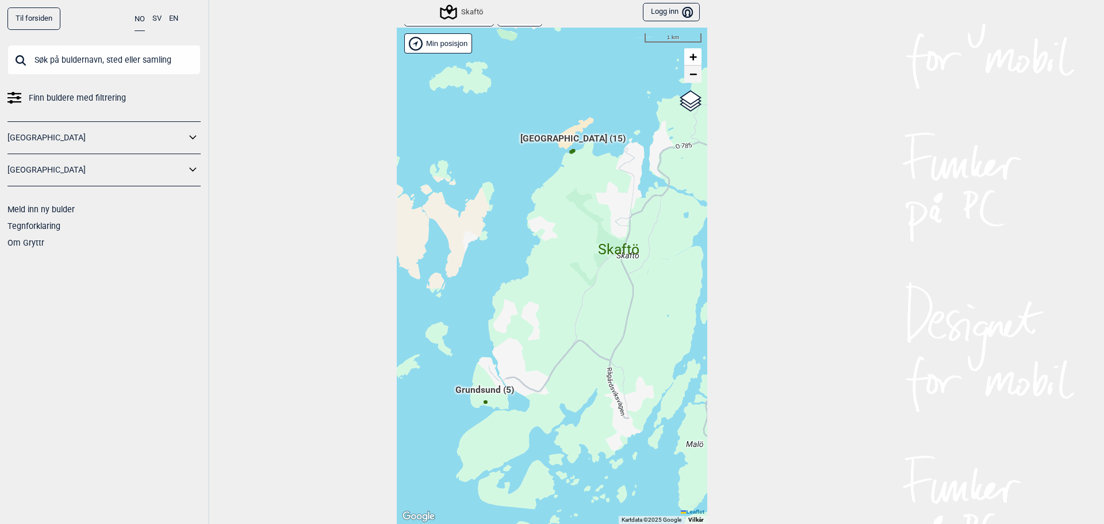
click at [691, 71] on span "−" at bounding box center [693, 74] width 7 height 14
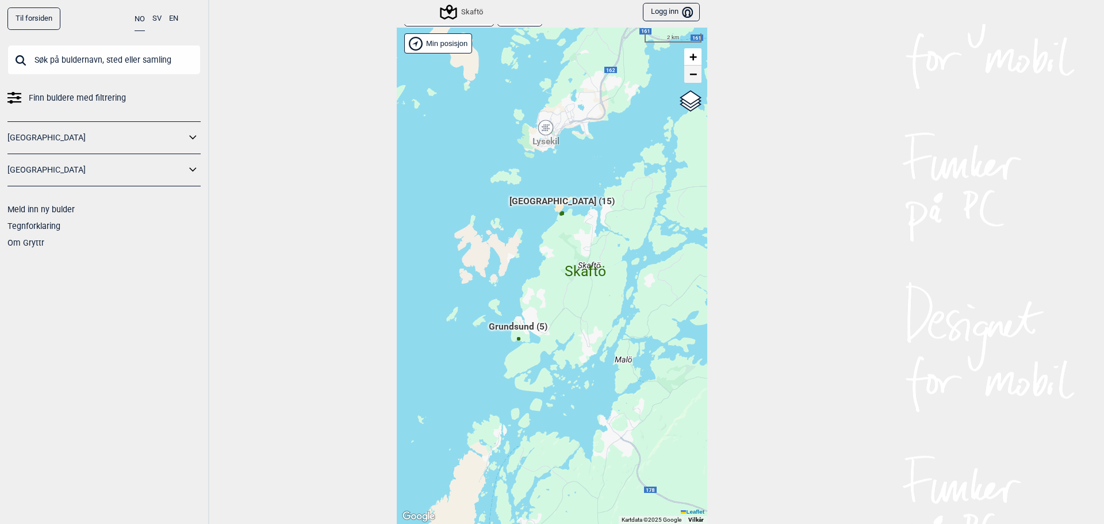
click at [691, 78] on span "−" at bounding box center [693, 74] width 7 height 14
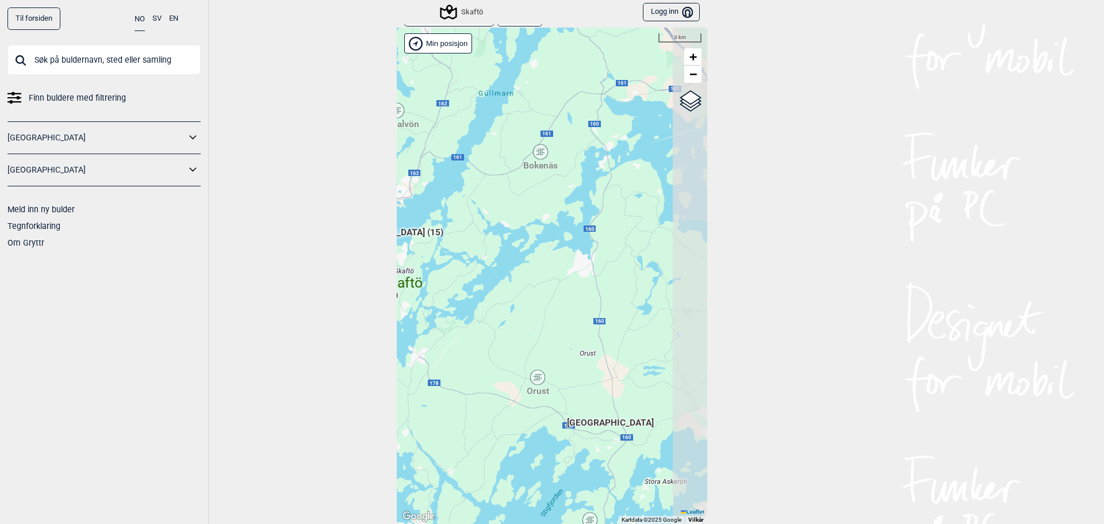
drag, startPoint x: 634, startPoint y: 433, endPoint x: 489, endPoint y: 413, distance: 145.7
click at [468, 433] on div "Hallingdal Gol Ål Stange Kolomoen [GEOGRAPHIC_DATA] [GEOGRAPHIC_DATA][PERSON_NA…" at bounding box center [552, 276] width 311 height 496
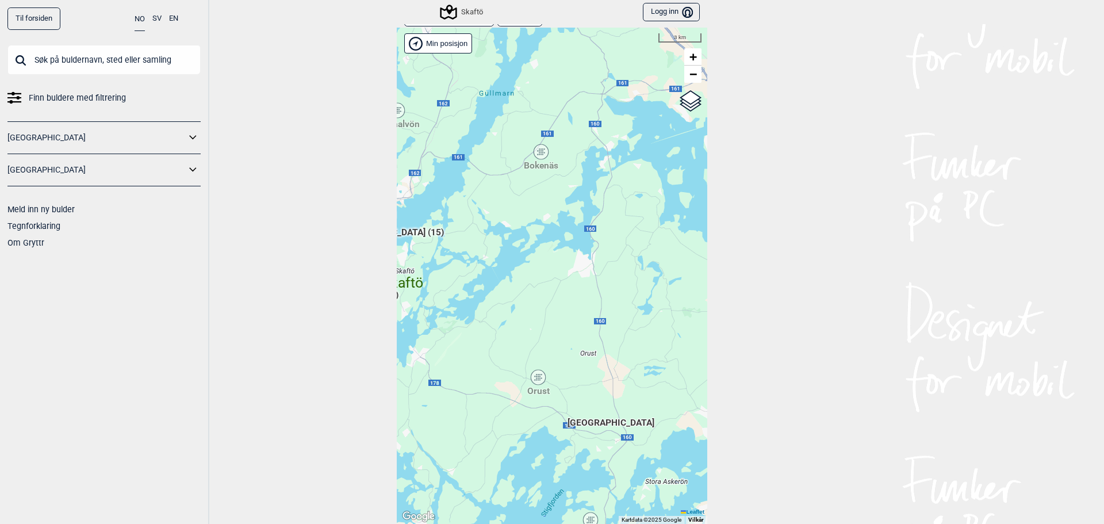
click at [539, 374] on icon at bounding box center [538, 377] width 14 height 15
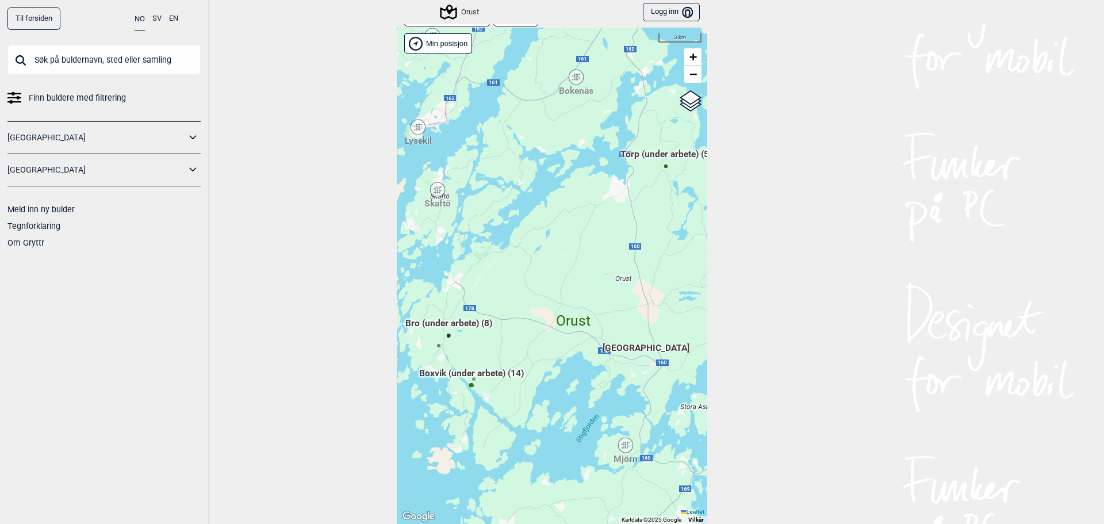
click at [577, 82] on icon at bounding box center [576, 77] width 14 height 15
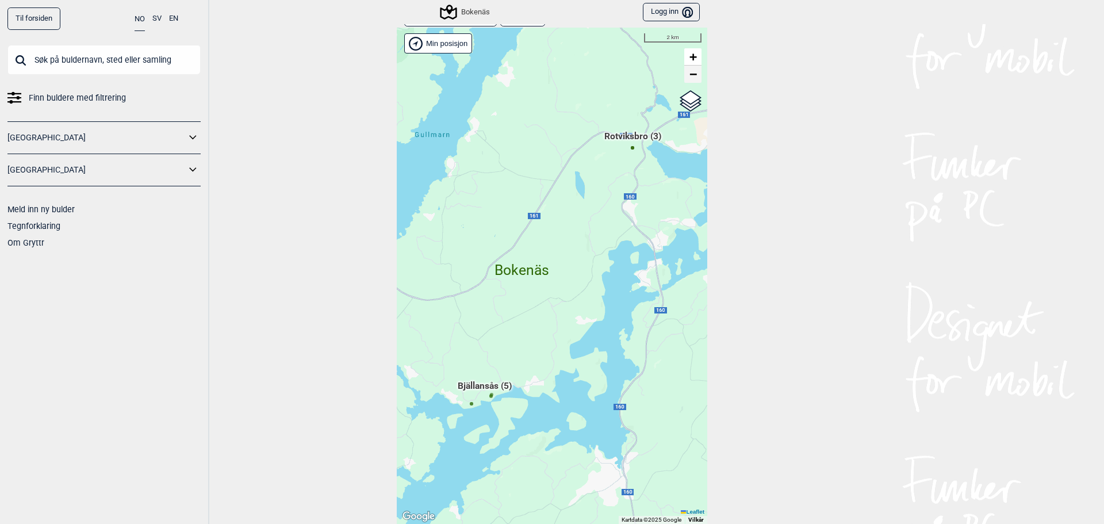
click at [690, 76] on span "−" at bounding box center [693, 74] width 7 height 14
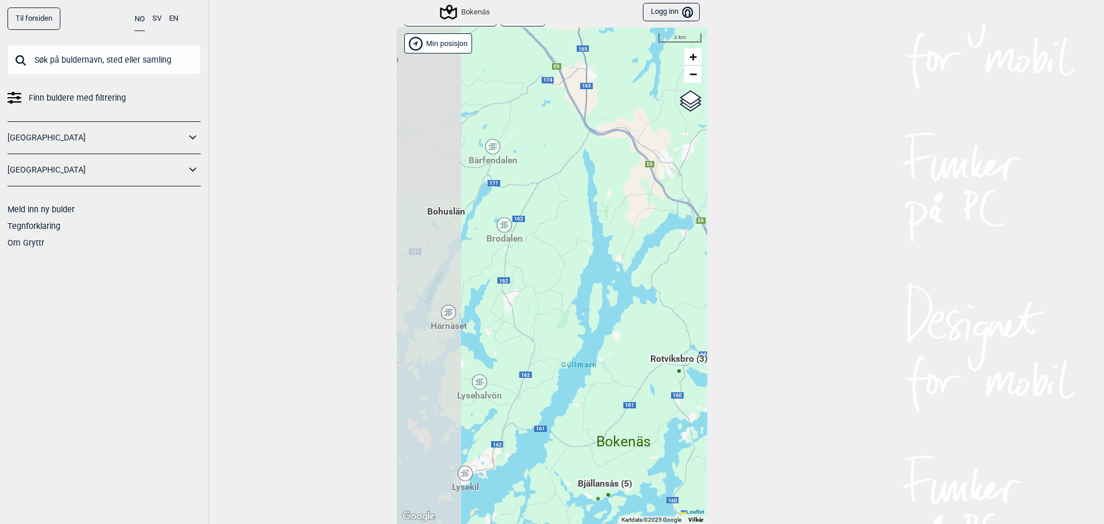
drag, startPoint x: 599, startPoint y: 155, endPoint x: 686, endPoint y: 314, distance: 181.4
click at [687, 314] on div "Hallingdal Gol Ål Stange Kolomoen [GEOGRAPHIC_DATA] [GEOGRAPHIC_DATA][PERSON_NA…" at bounding box center [552, 276] width 311 height 496
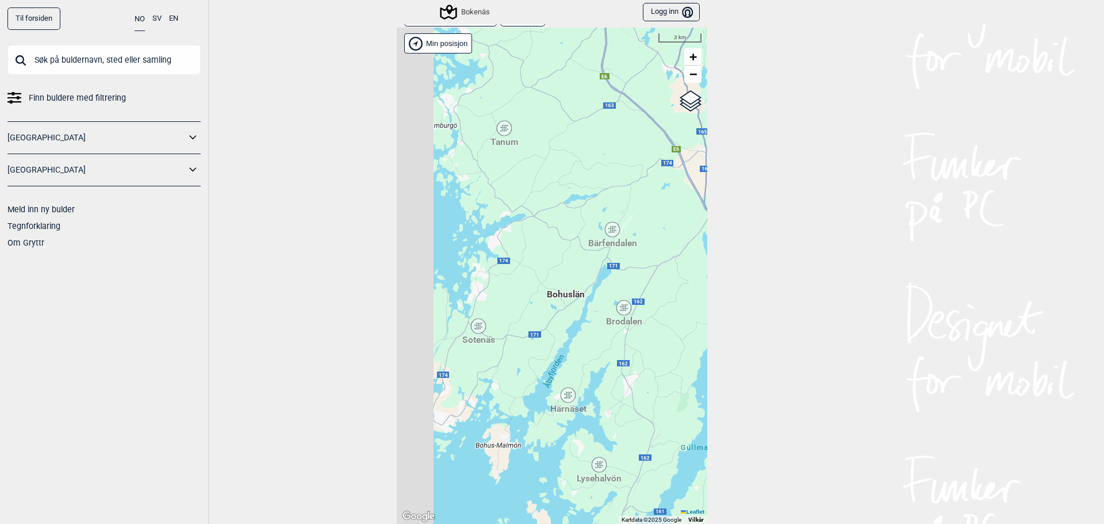
drag, startPoint x: 617, startPoint y: 243, endPoint x: 711, endPoint y: 295, distance: 107.4
click at [711, 295] on div "Til forsiden NO SV EN Finn buldere med filtrering [GEOGRAPHIC_DATA] [GEOGRAPHIC…" at bounding box center [552, 262] width 1104 height 524
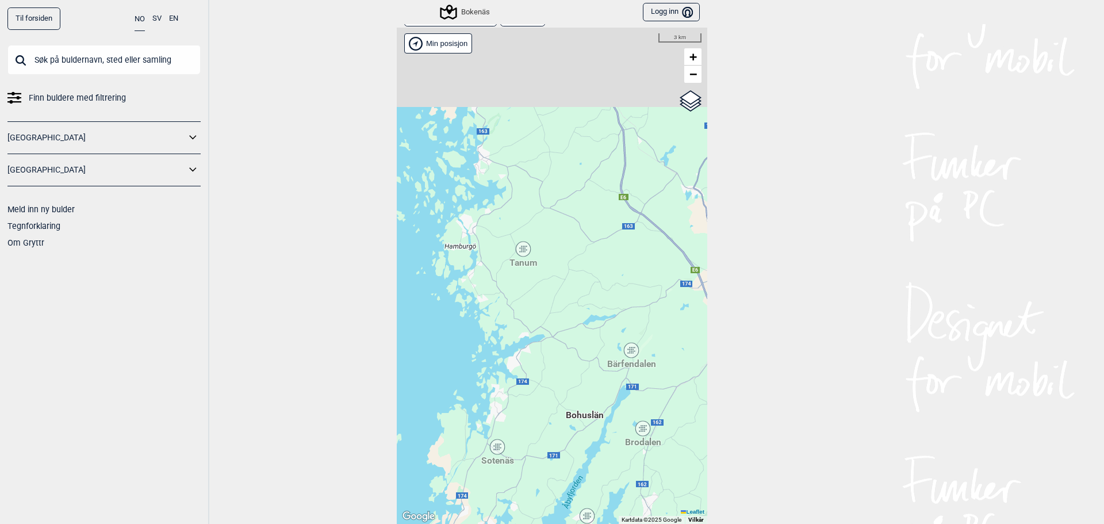
drag, startPoint x: 649, startPoint y: 274, endPoint x: 622, endPoint y: 312, distance: 46.3
click at [622, 312] on div "Hallingdal Gol Ål Stange Kolomoen [GEOGRAPHIC_DATA] [GEOGRAPHIC_DATA][PERSON_NA…" at bounding box center [552, 276] width 311 height 496
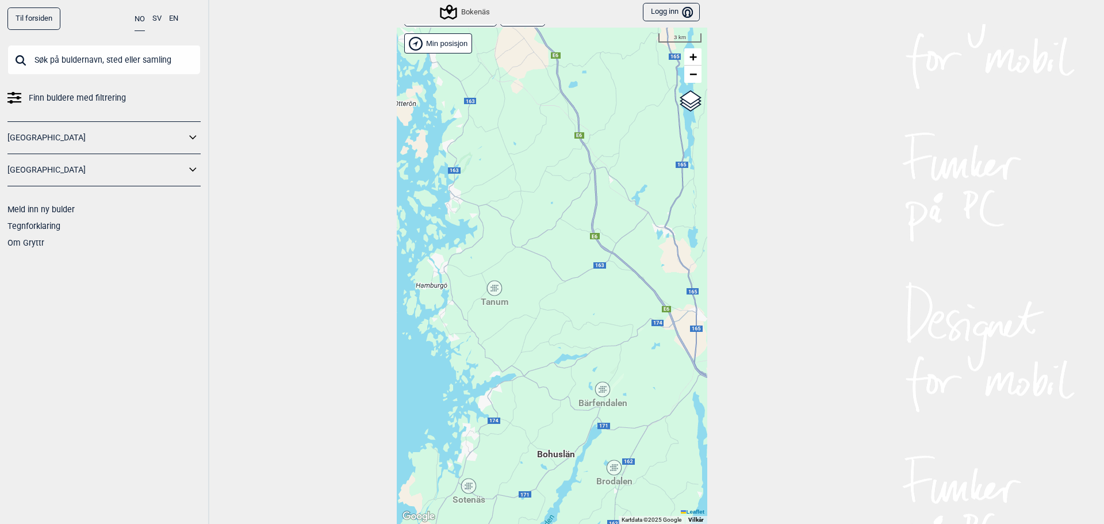
click at [495, 289] on icon at bounding box center [494, 288] width 14 height 15
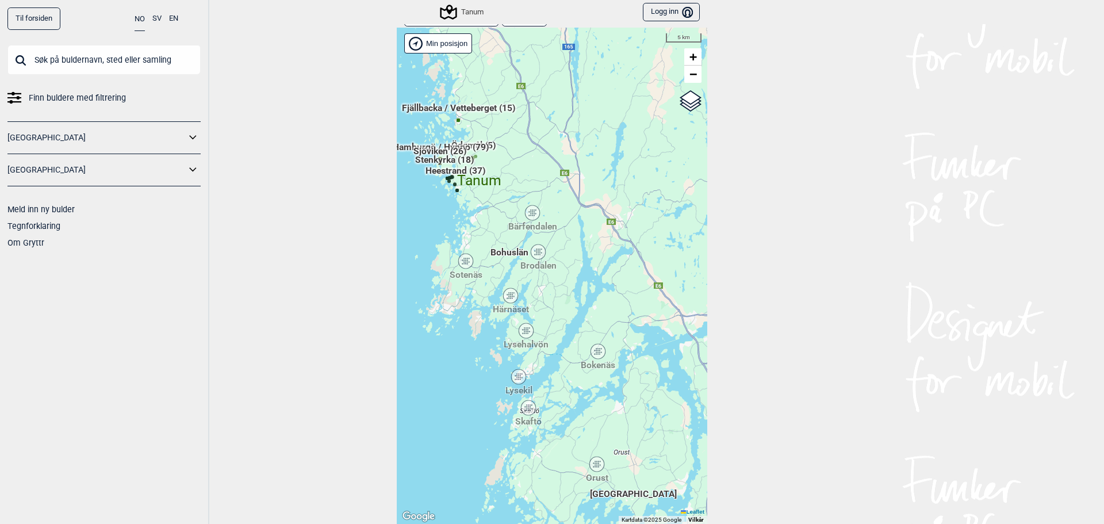
click at [193, 167] on icon at bounding box center [193, 170] width 15 height 17
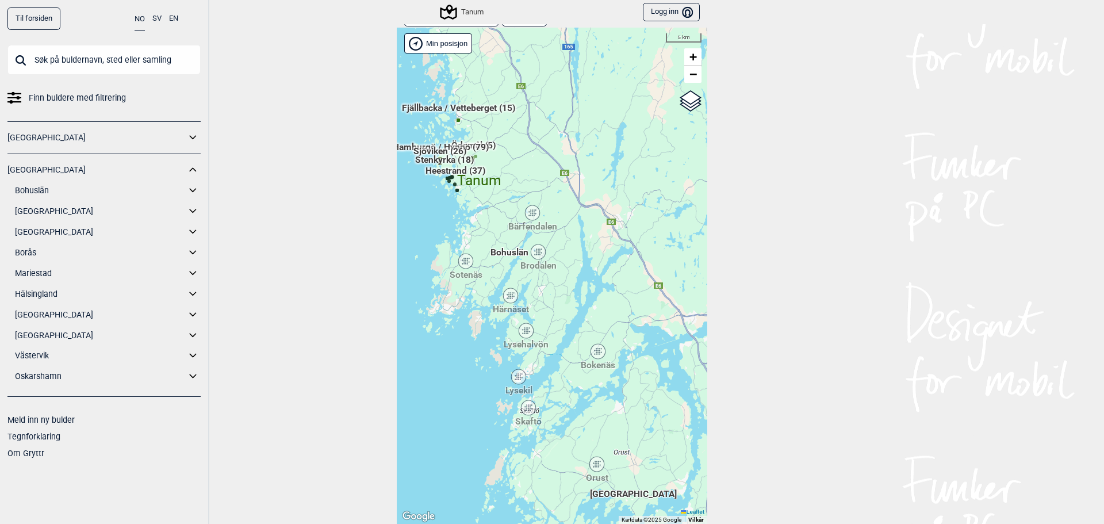
click at [164, 194] on link "Bohuslän" at bounding box center [100, 190] width 171 height 17
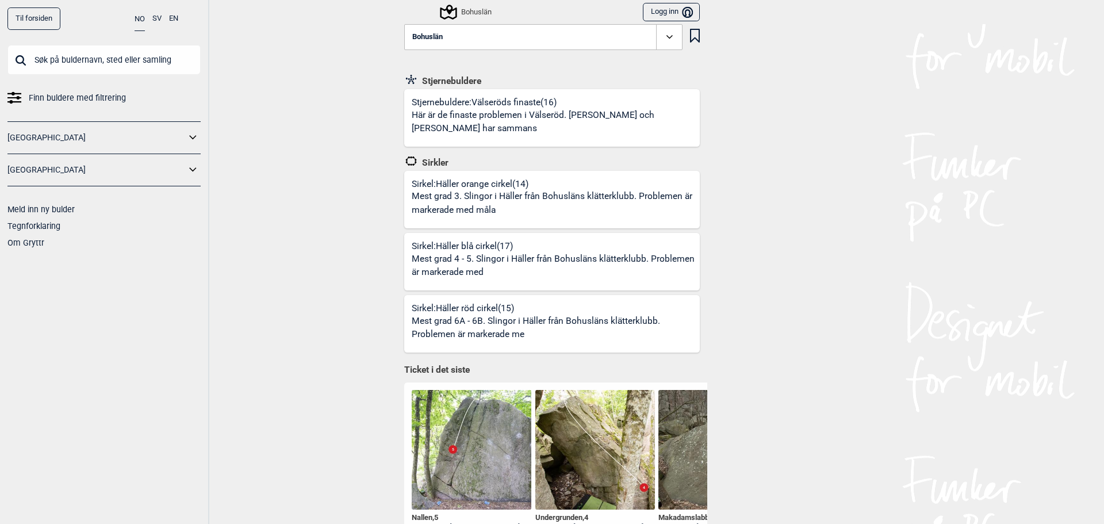
click at [168, 177] on link "[GEOGRAPHIC_DATA]" at bounding box center [96, 170] width 178 height 17
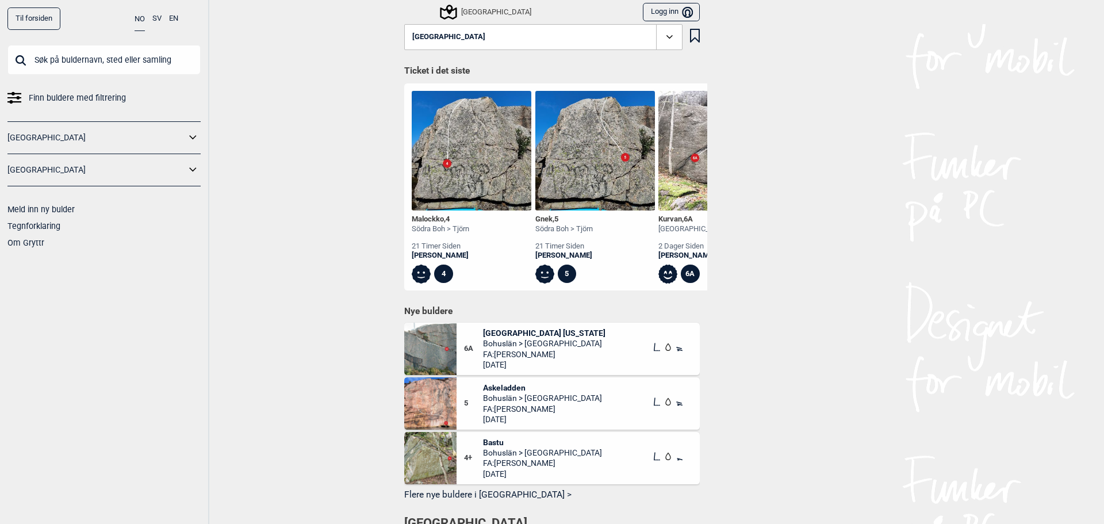
click at [192, 171] on icon at bounding box center [192, 169] width 7 height 4
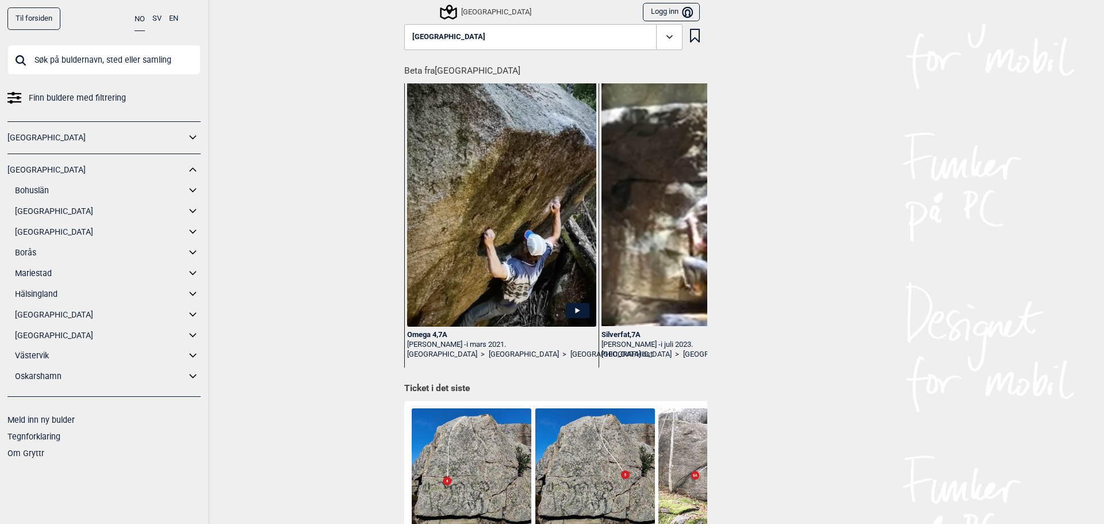
click at [192, 191] on icon at bounding box center [192, 190] width 7 height 4
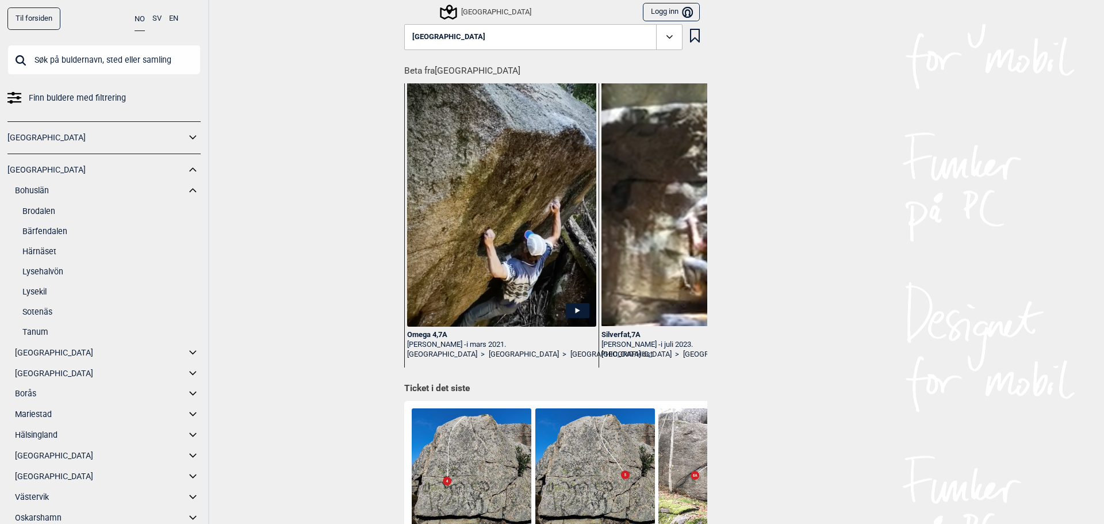
click at [35, 327] on link "Tanum" at bounding box center [111, 332] width 178 height 17
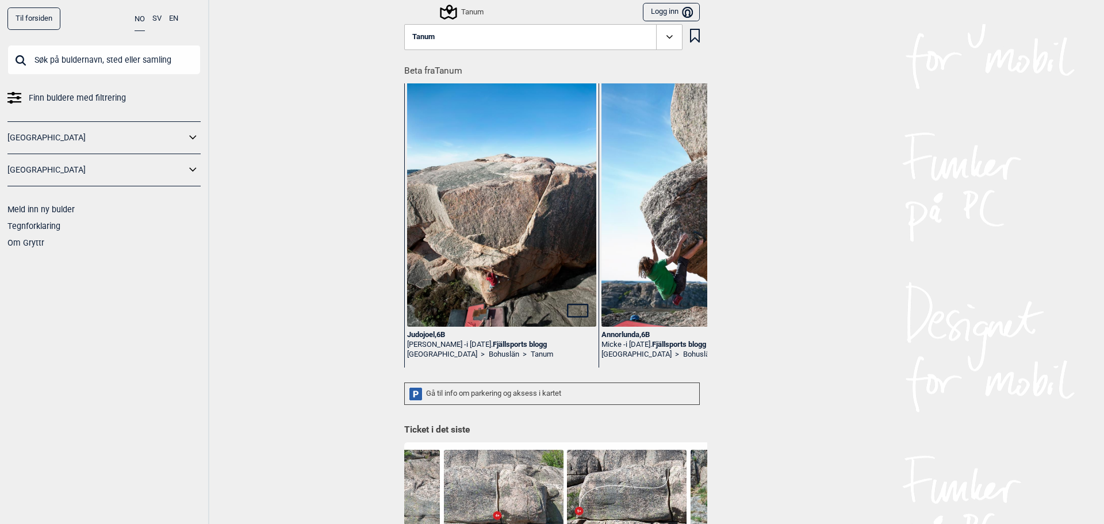
click at [664, 44] on icon at bounding box center [669, 36] width 13 height 13
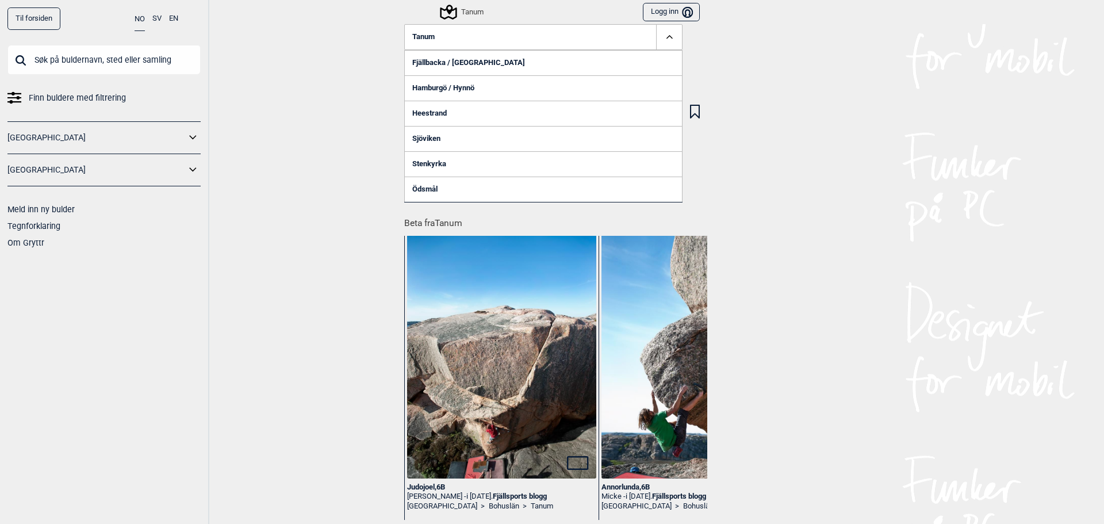
click at [365, 165] on div "Til forsiden NO SV EN Finn buldere med filtrering [GEOGRAPHIC_DATA] [GEOGRAPHIC…" at bounding box center [552, 262] width 1104 height 524
click at [451, 13] on icon at bounding box center [448, 12] width 17 height 15
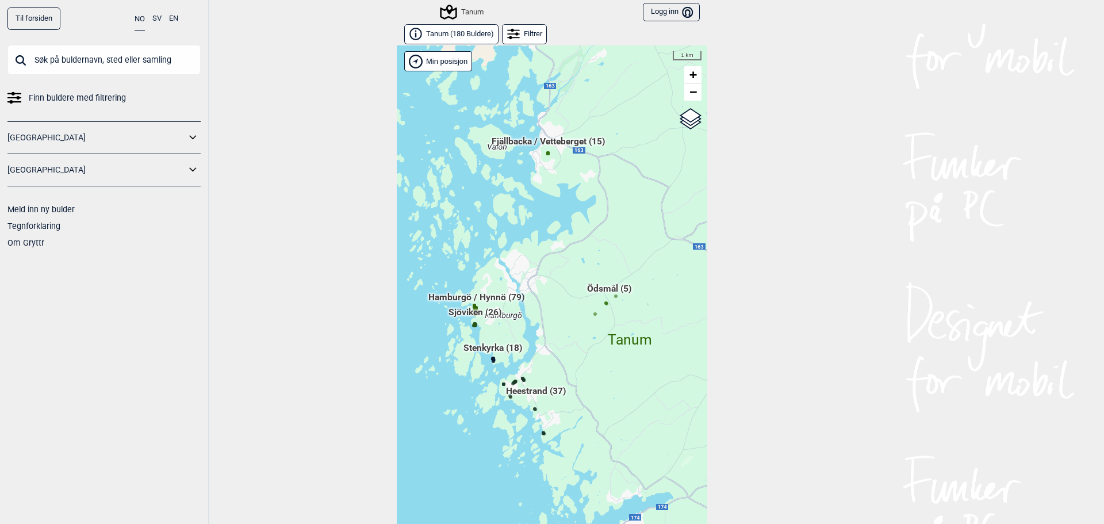
scroll to position [18, 0]
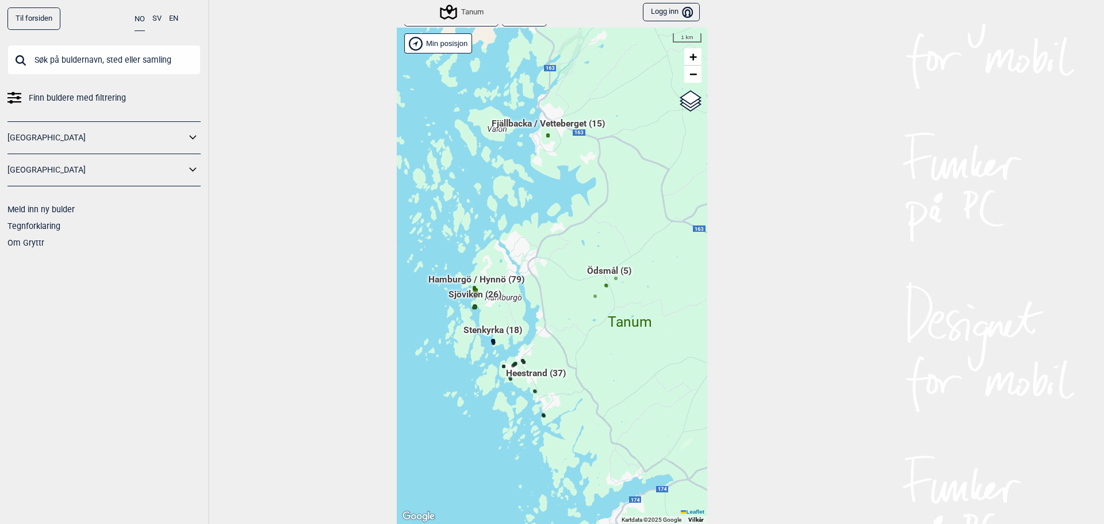
click at [487, 293] on span "Hamburgö / Hynnö (79)" at bounding box center [476, 284] width 96 height 22
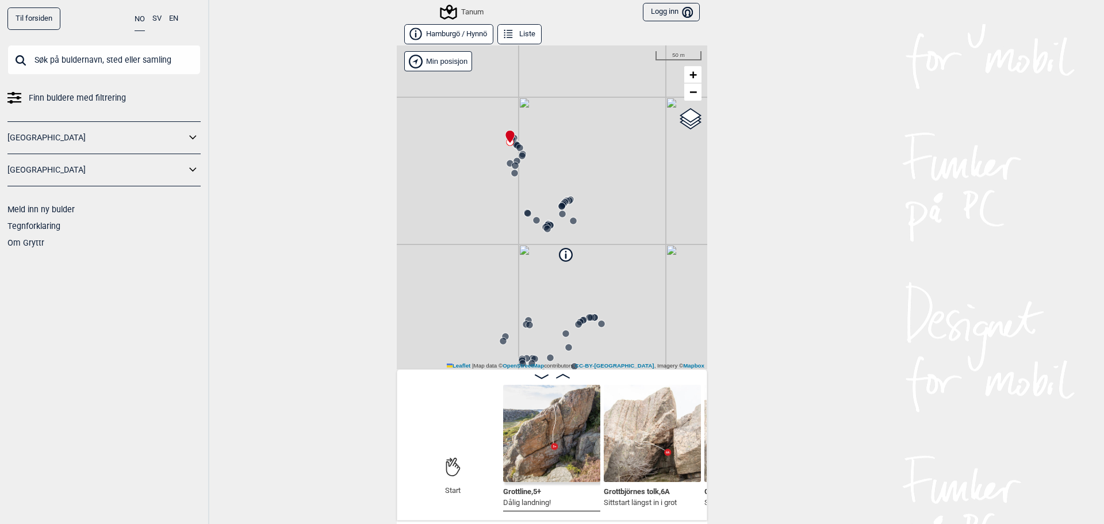
click at [504, 25] on button "Liste" at bounding box center [519, 34] width 44 height 20
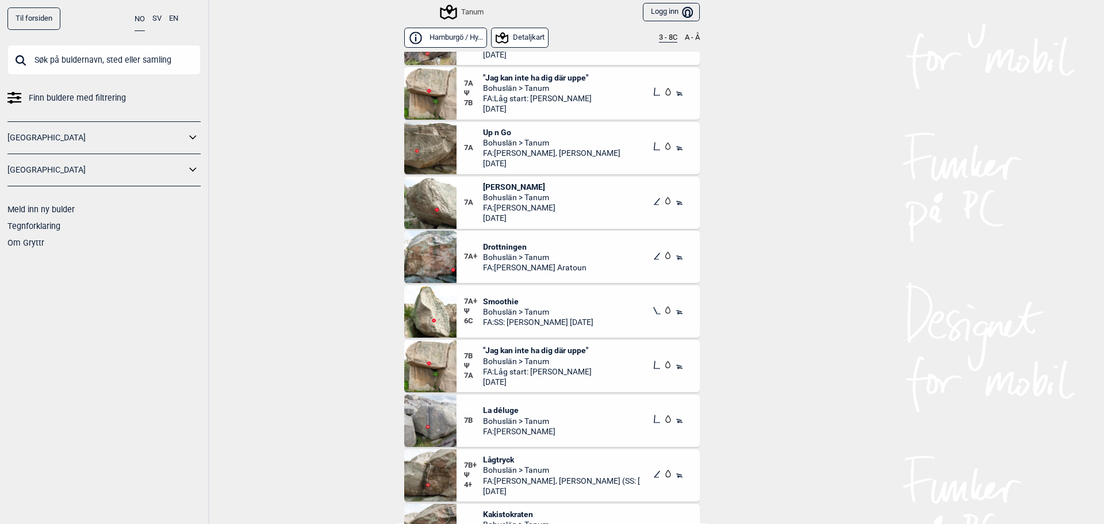
scroll to position [3827, 0]
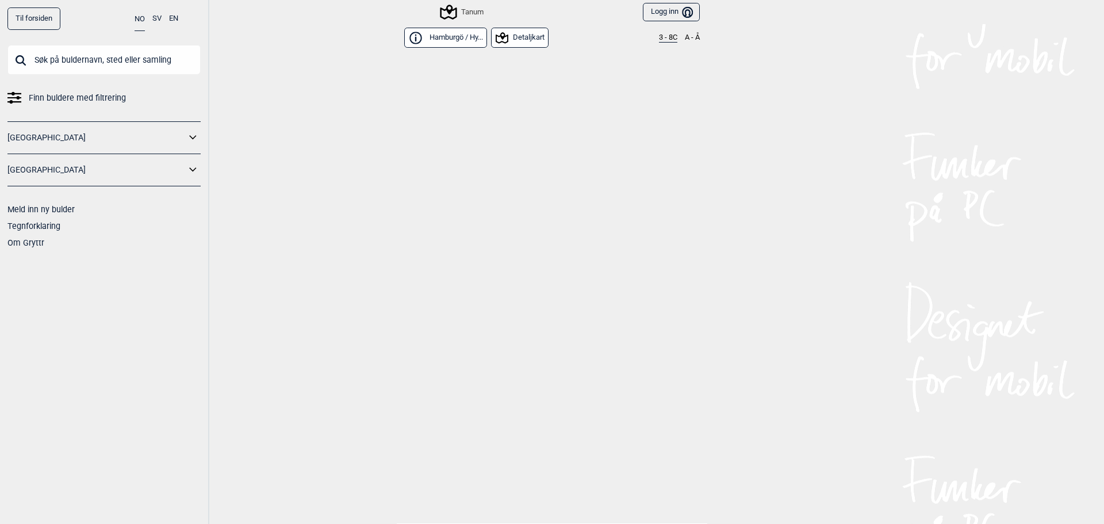
scroll to position [3827, 0]
